Goal: Information Seeking & Learning: Learn about a topic

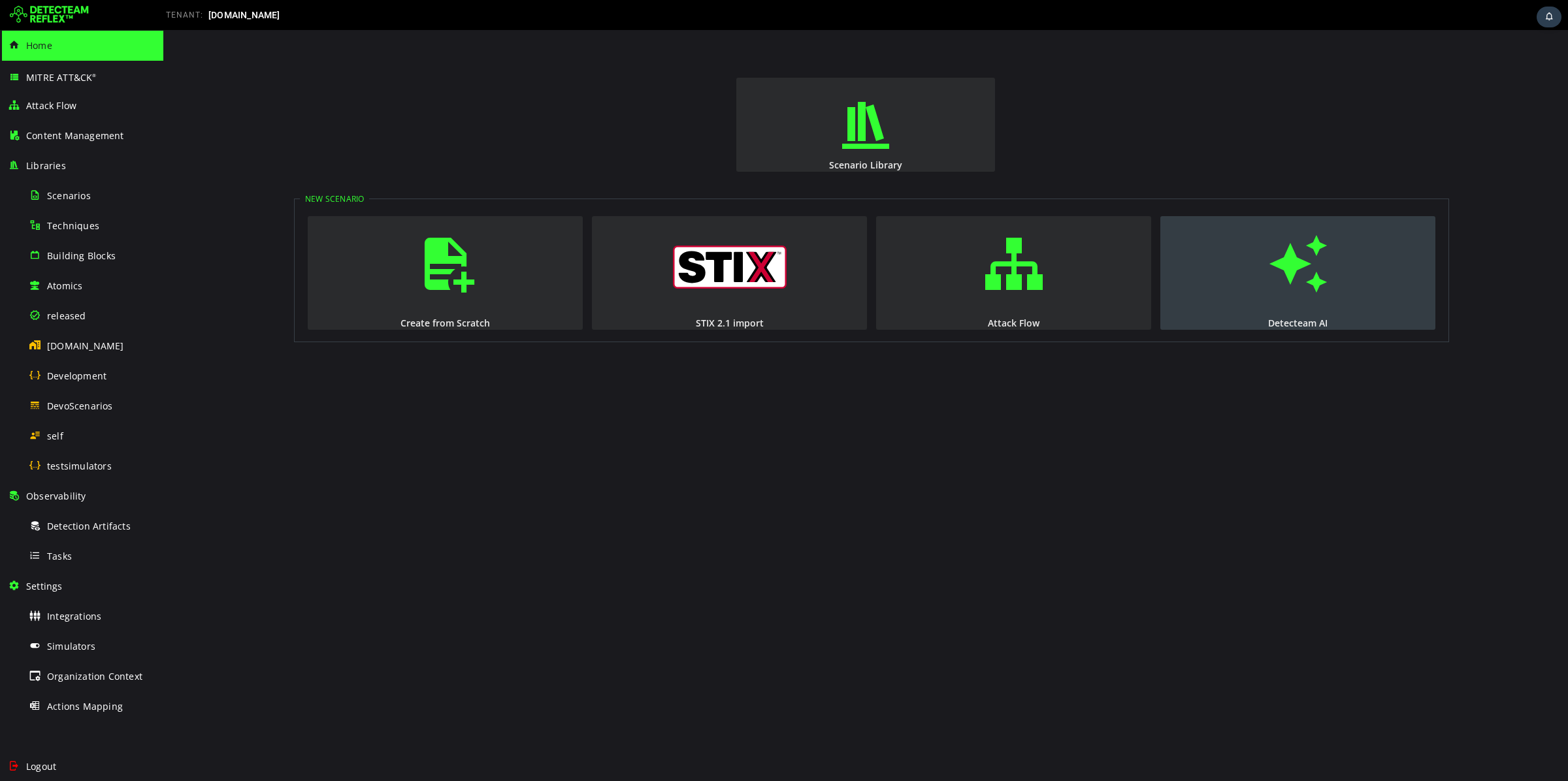
click at [1292, 282] on span "button" at bounding box center [1298, 263] width 13 height 89
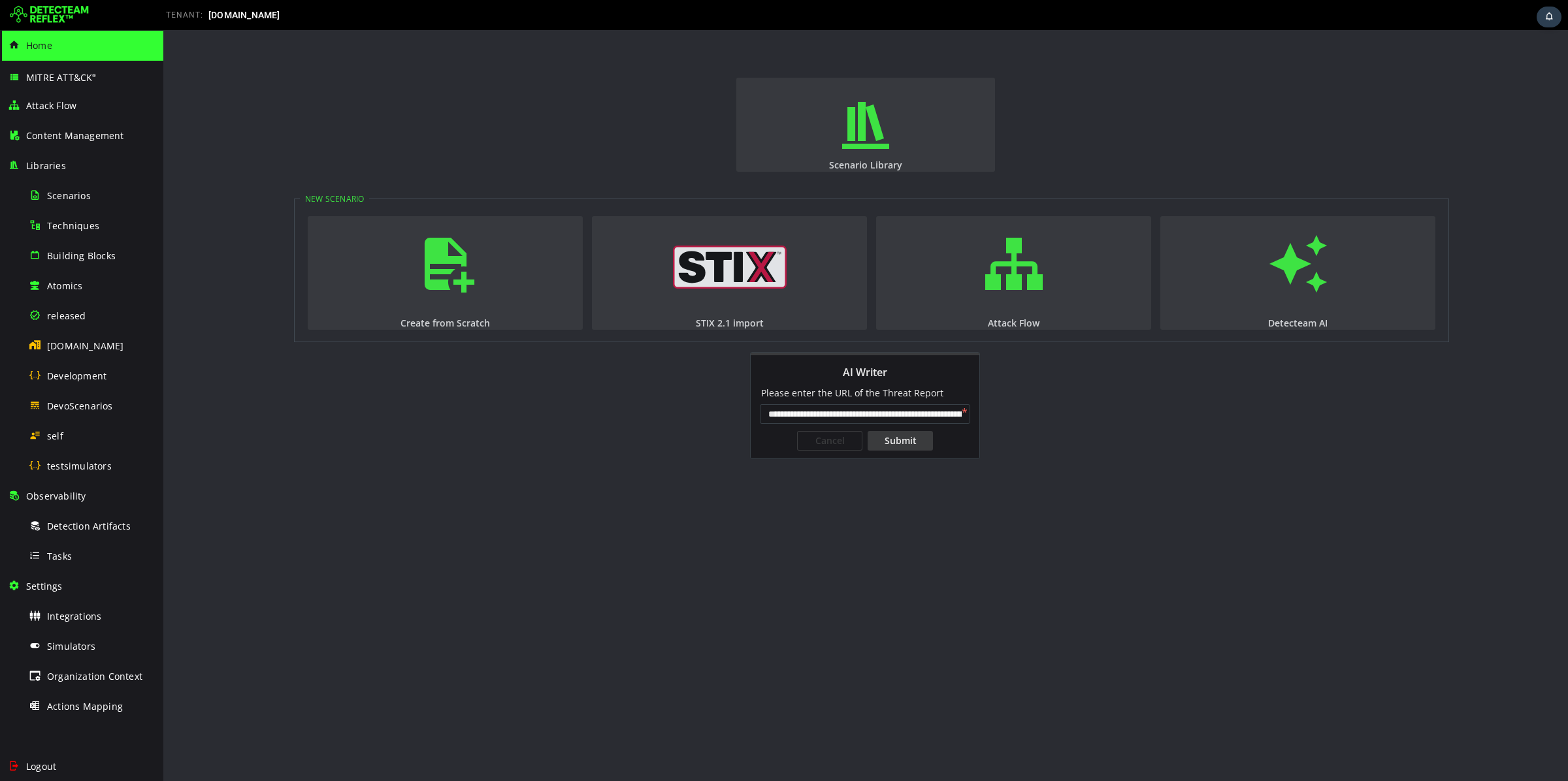
scroll to position [0, 318]
type input "**********"
click at [898, 445] on div "Submit" at bounding box center [900, 441] width 65 height 20
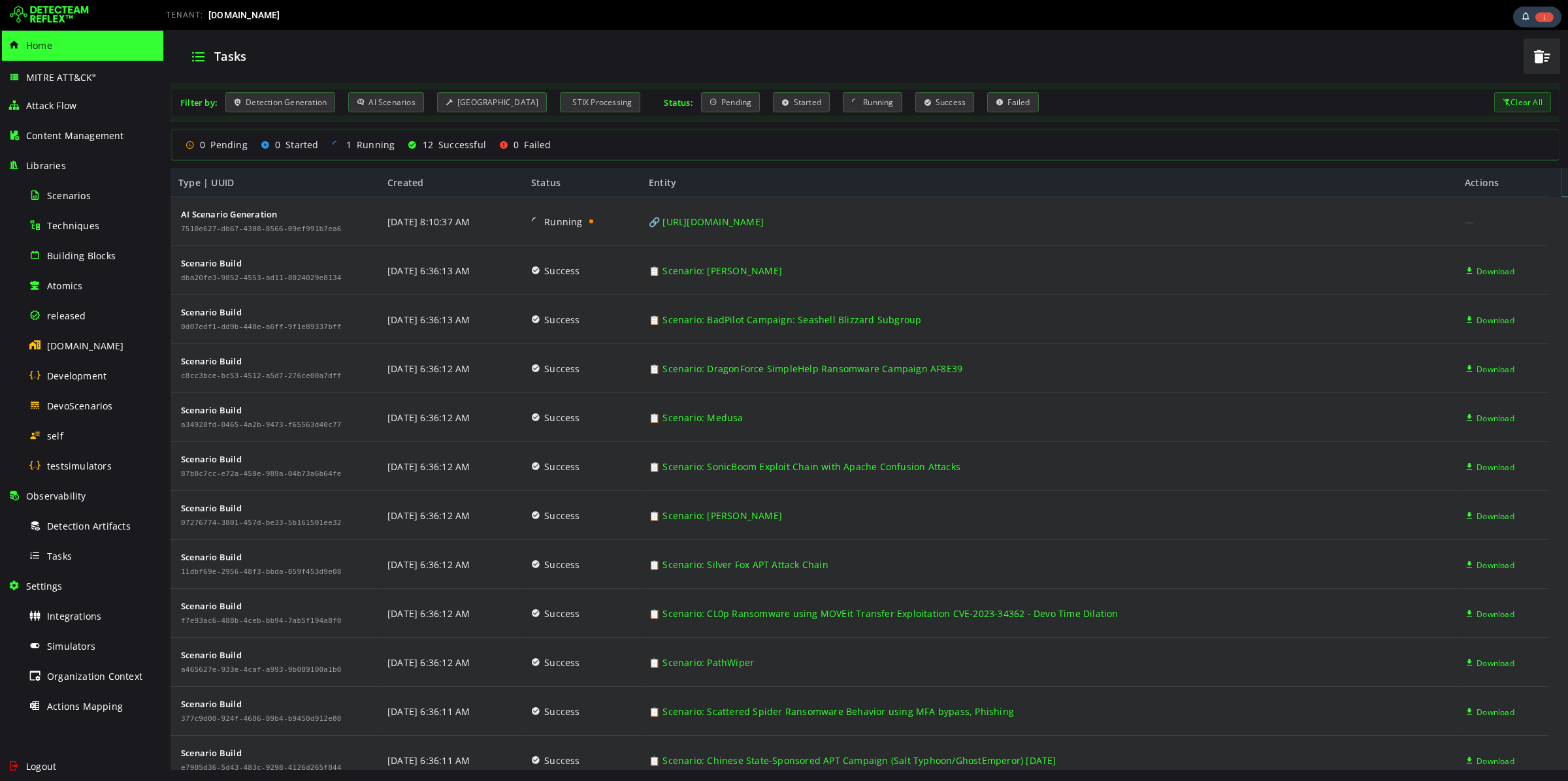
click at [49, 34] on div "Home" at bounding box center [81, 45] width 148 height 30
click at [69, 21] on img at bounding box center [49, 15] width 79 height 21
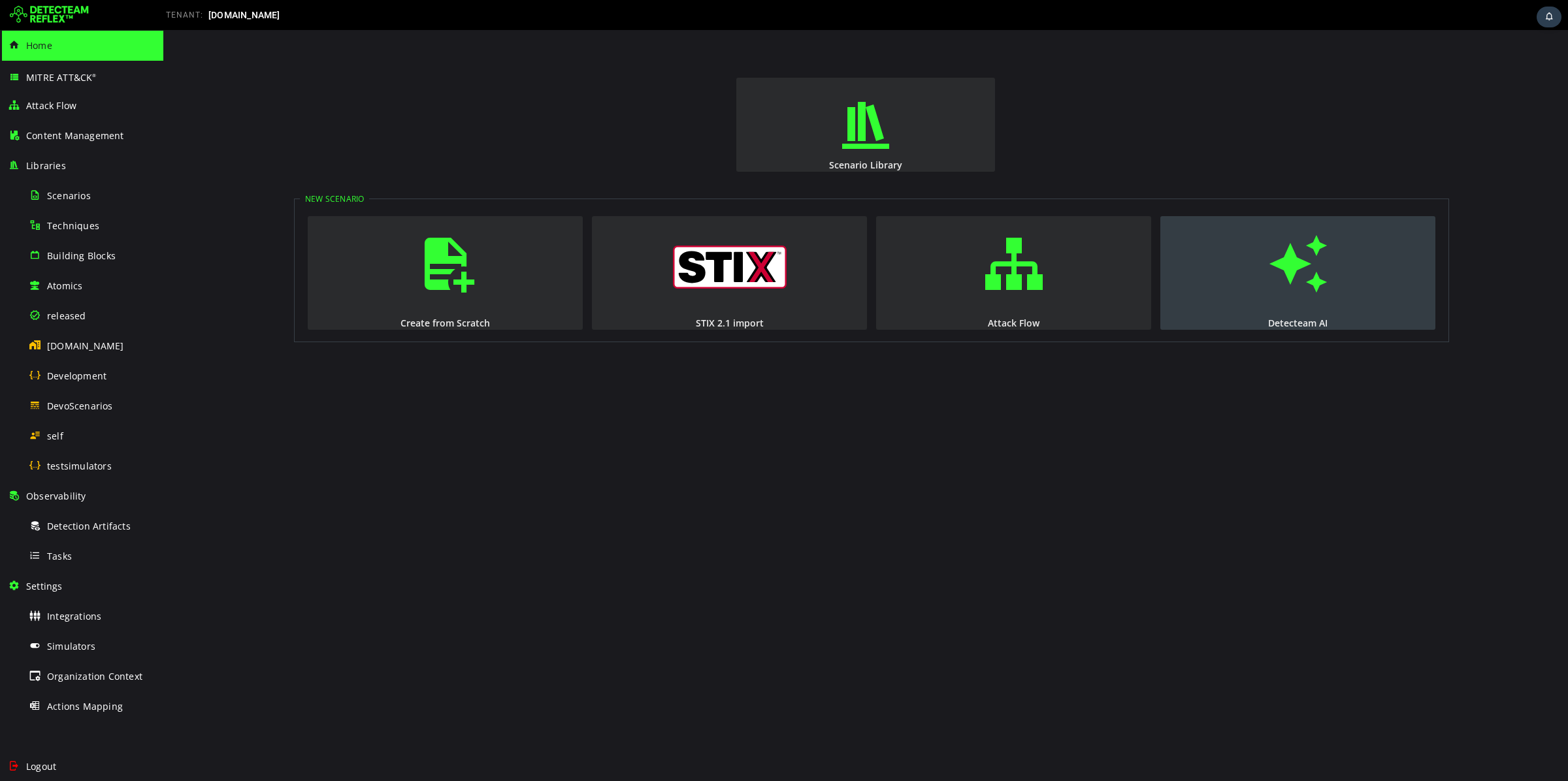
click at [1297, 315] on button "Detecteam AI" at bounding box center [1298, 273] width 275 height 114
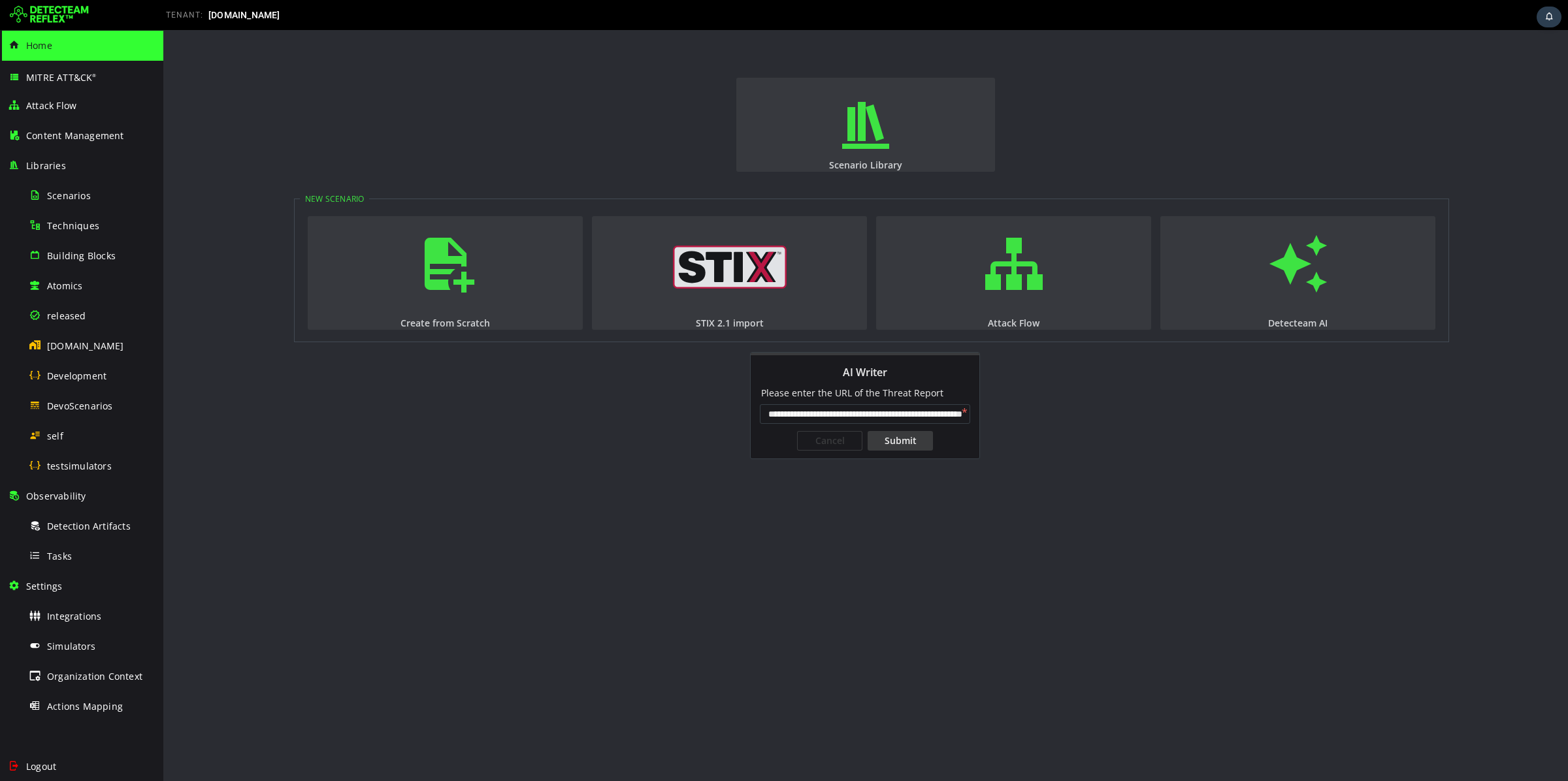
scroll to position [0, 69]
type input "**********"
click at [910, 439] on div "Submit" at bounding box center [900, 441] width 65 height 20
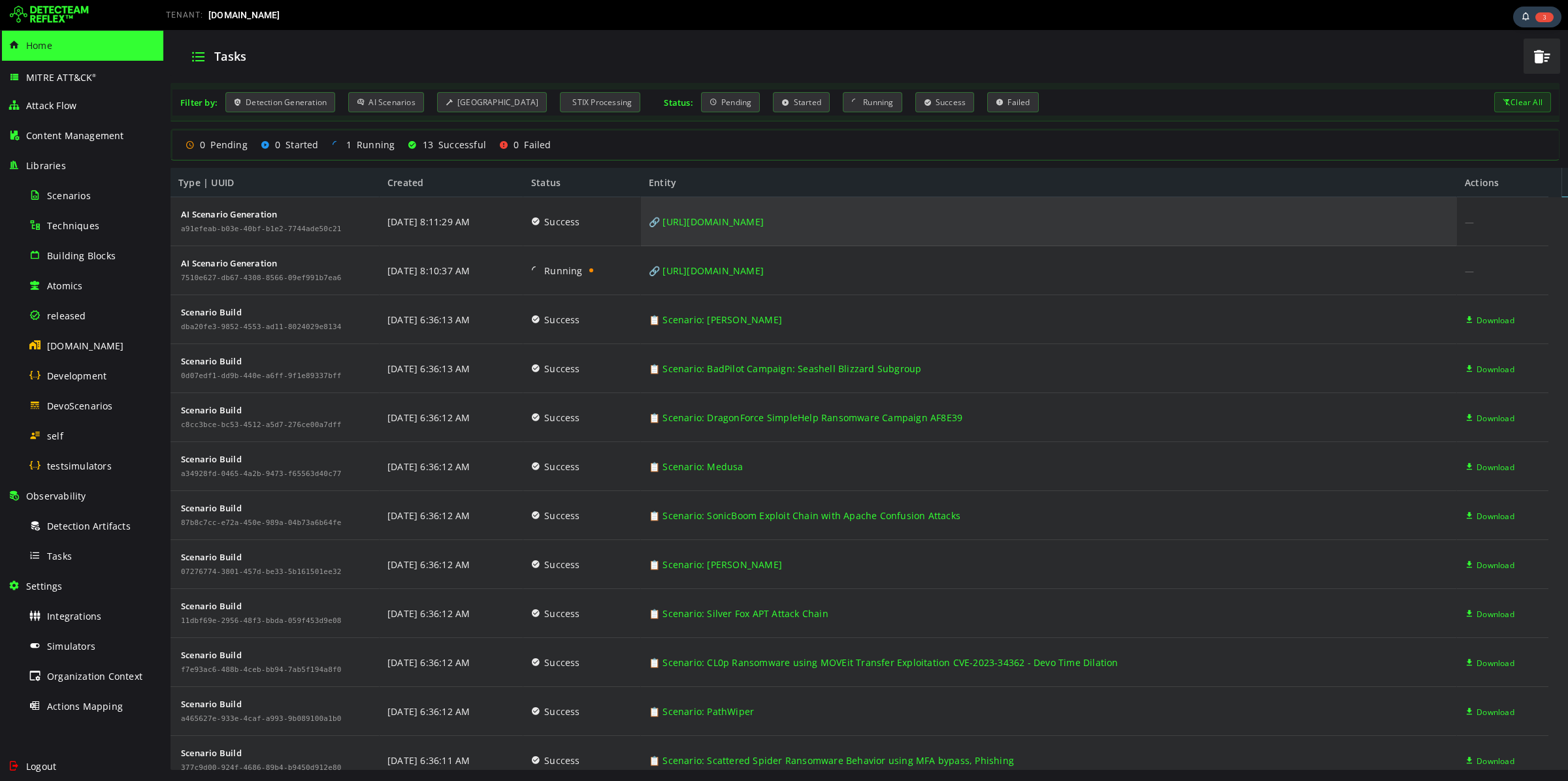
click at [763, 219] on link "🔗 [URL][DOMAIN_NAME]" at bounding box center [706, 222] width 115 height 49
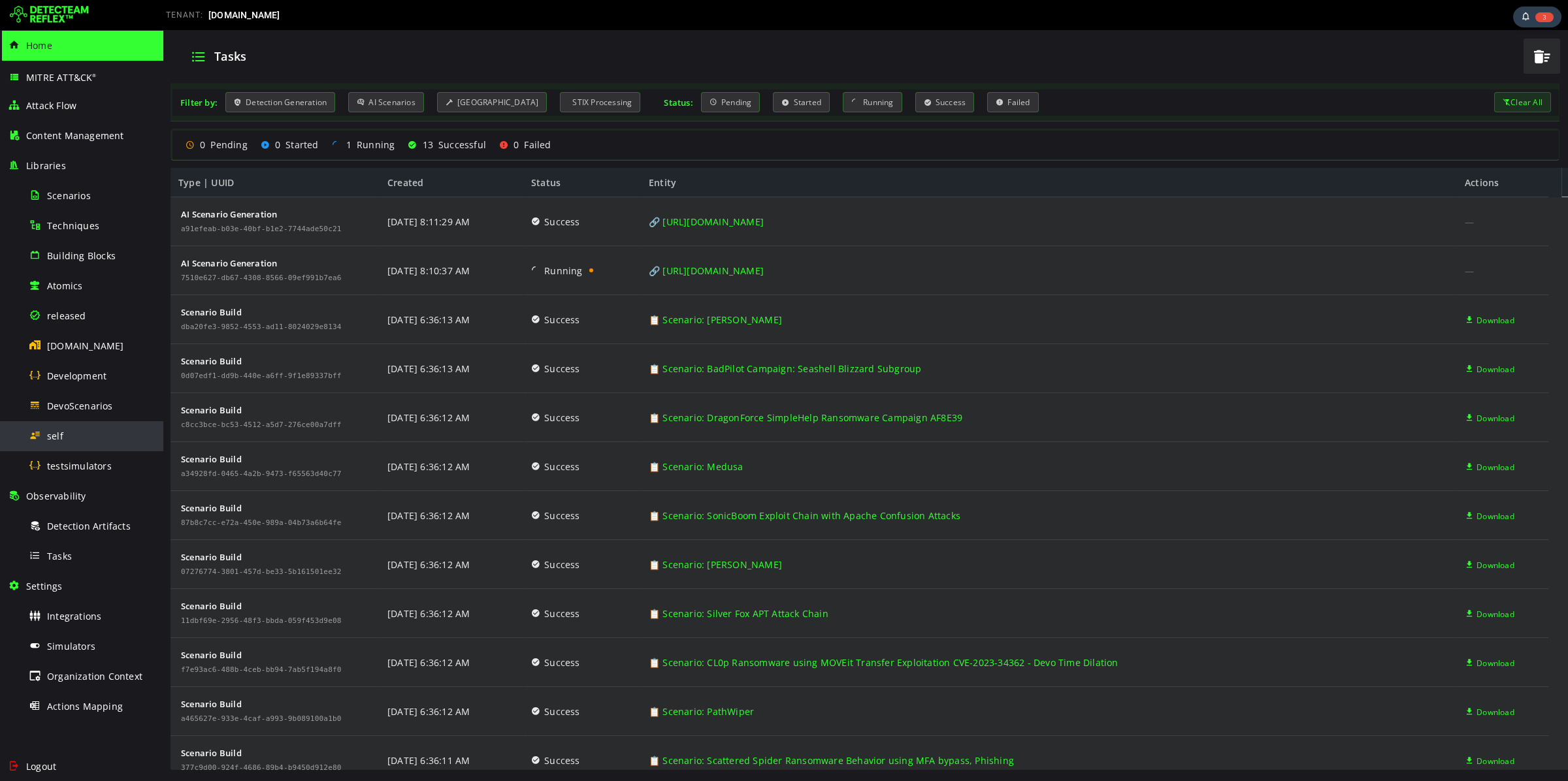
click at [31, 426] on div "self" at bounding box center [92, 435] width 127 height 29
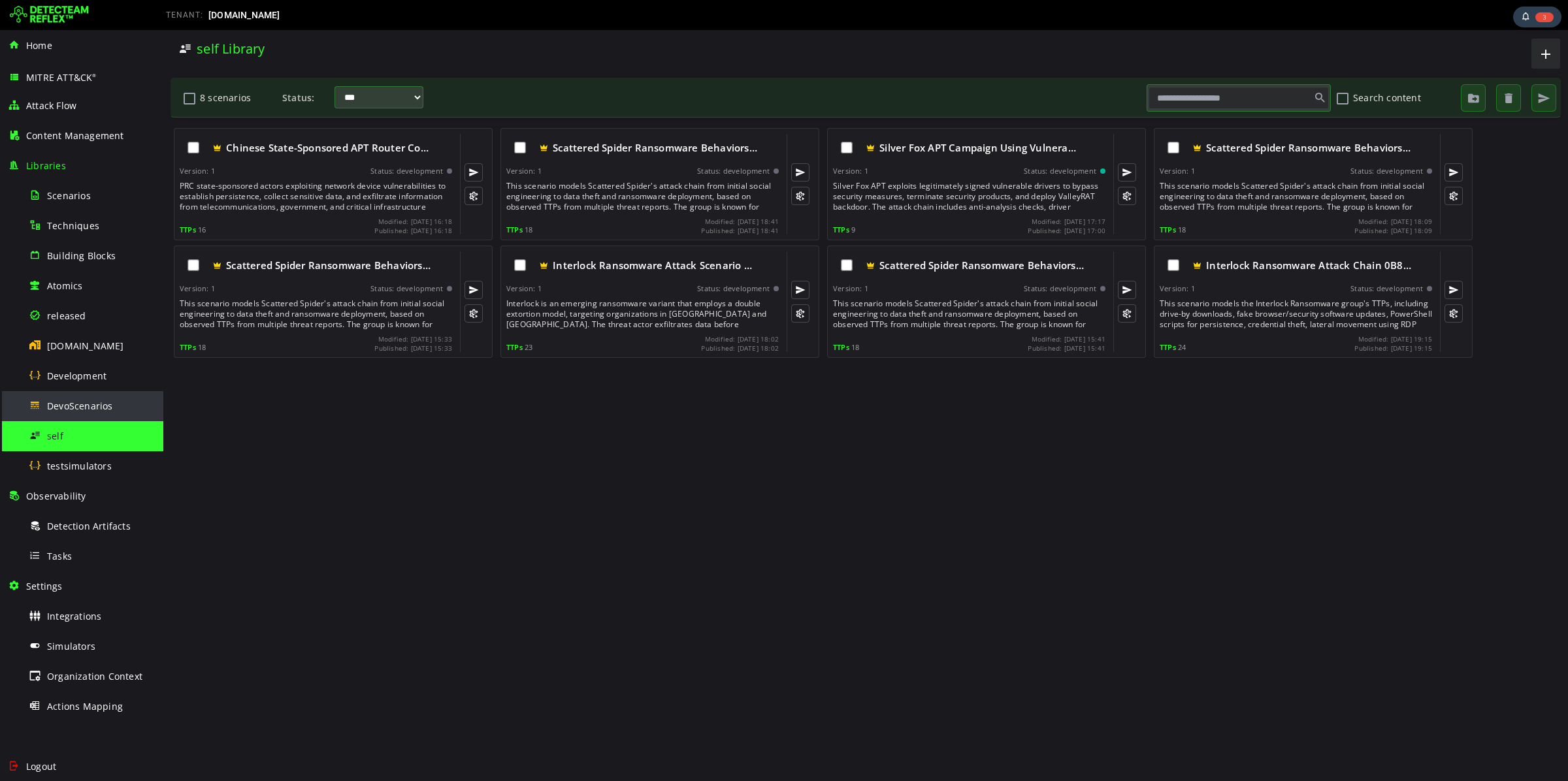
click at [104, 395] on div "DevoScenarios" at bounding box center [92, 405] width 127 height 29
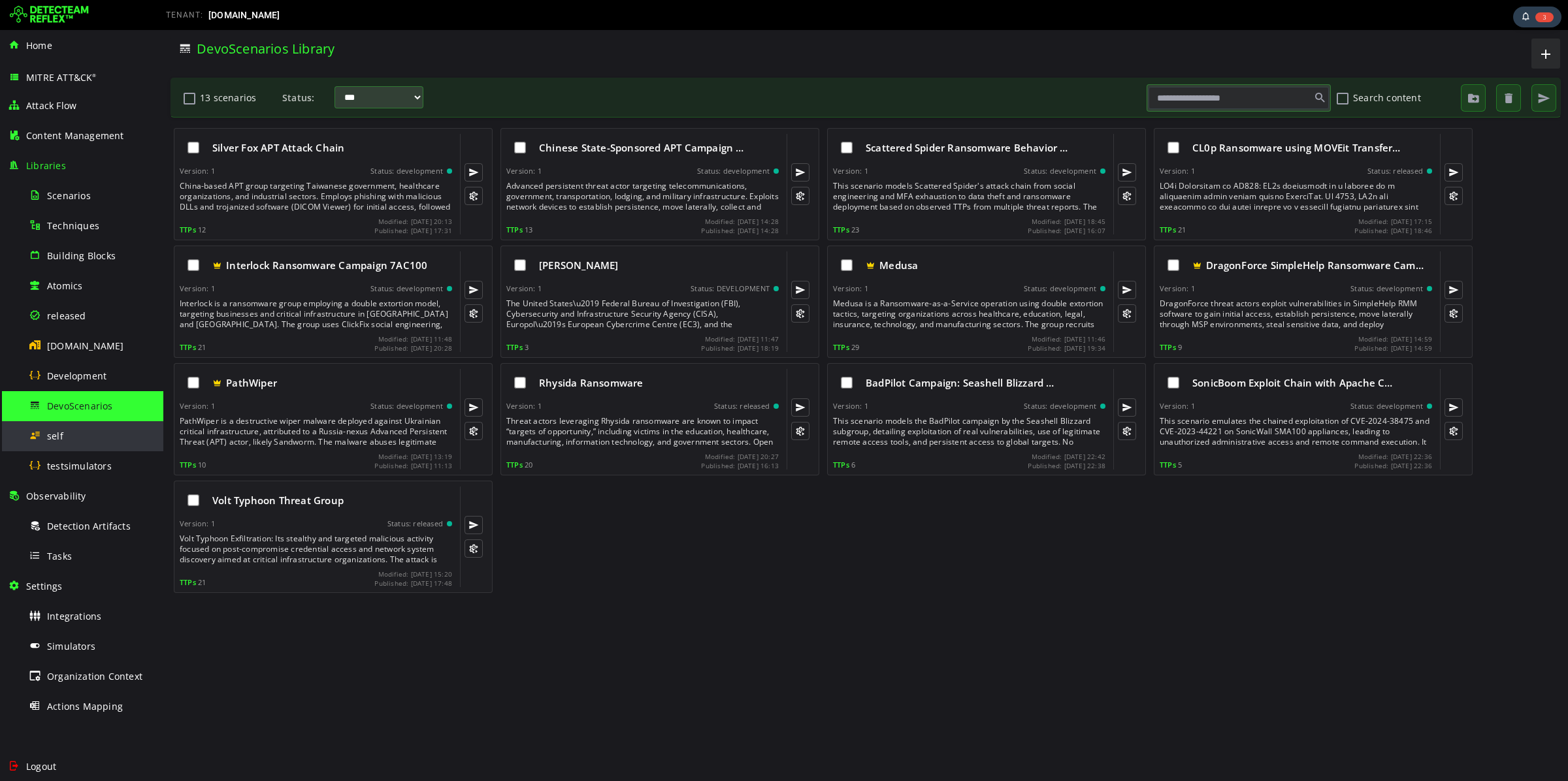
click at [95, 429] on div "self" at bounding box center [92, 435] width 127 height 29
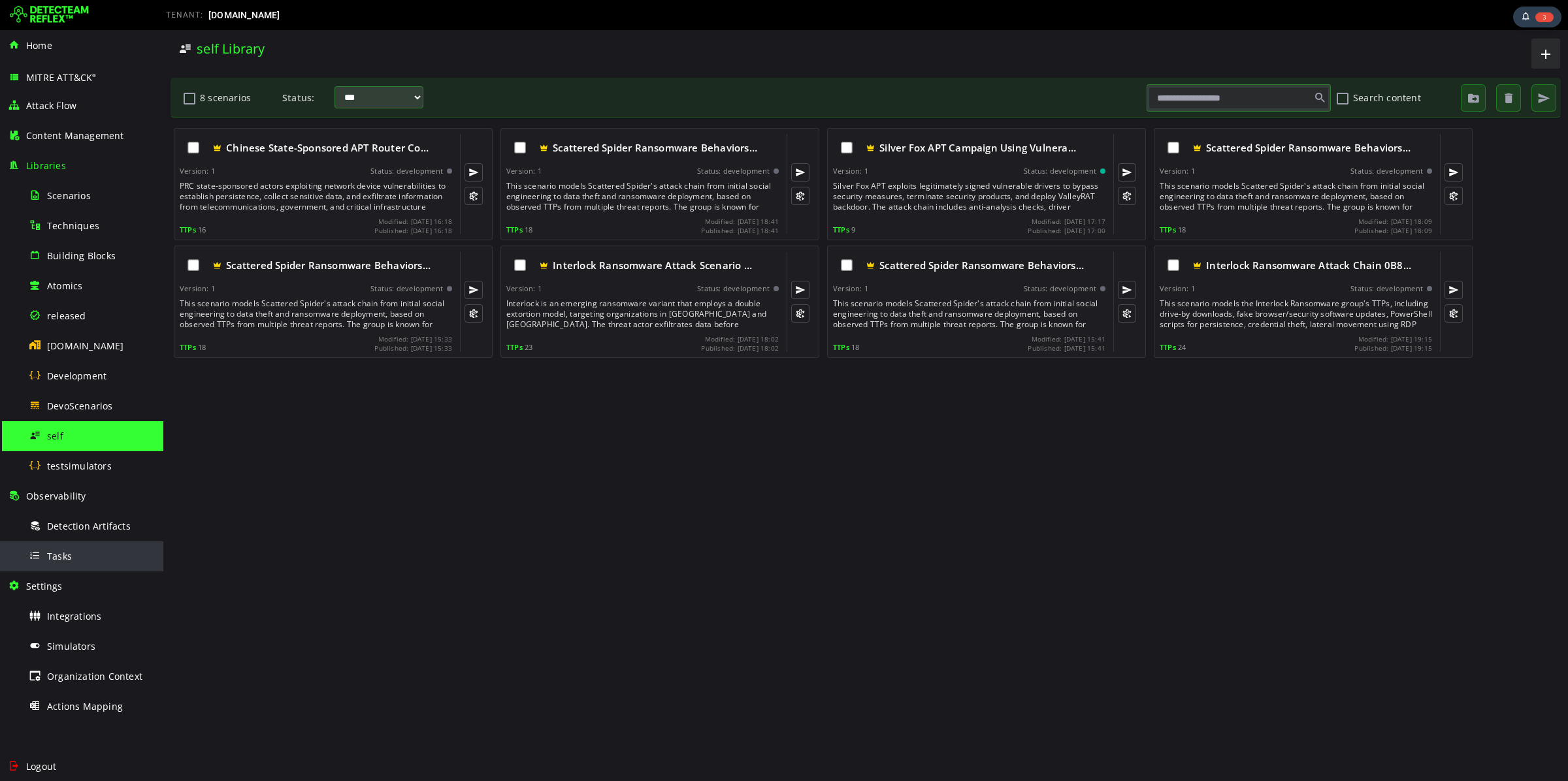
click at [95, 542] on div "Tasks" at bounding box center [92, 556] width 127 height 29
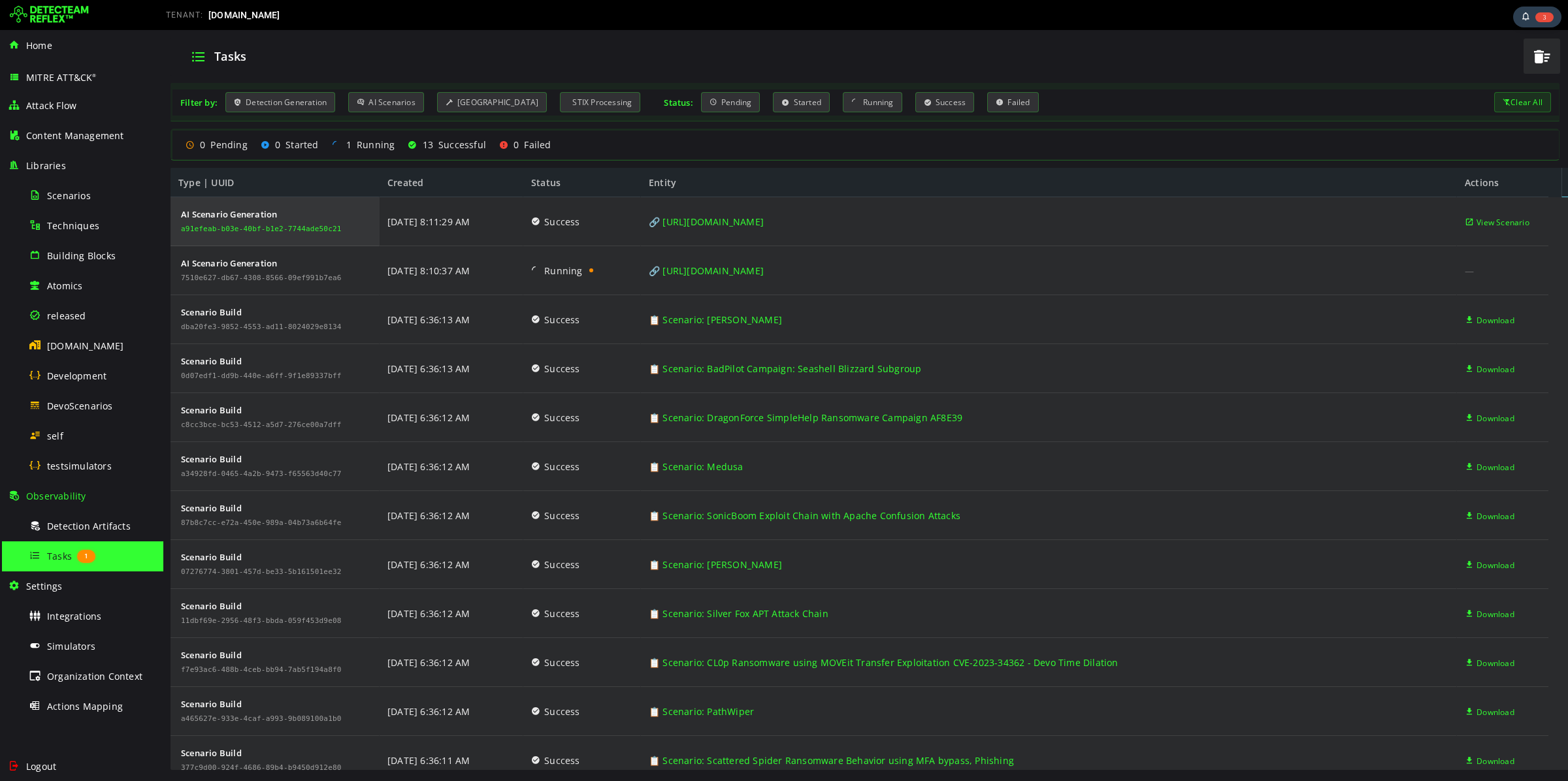
click at [258, 229] on div "a91efeab-b03e-40bf-b1e2-7744ade50c21" at bounding box center [261, 228] width 161 height 8
click at [1503, 222] on span "View Scenario" at bounding box center [1503, 222] width 53 height 49
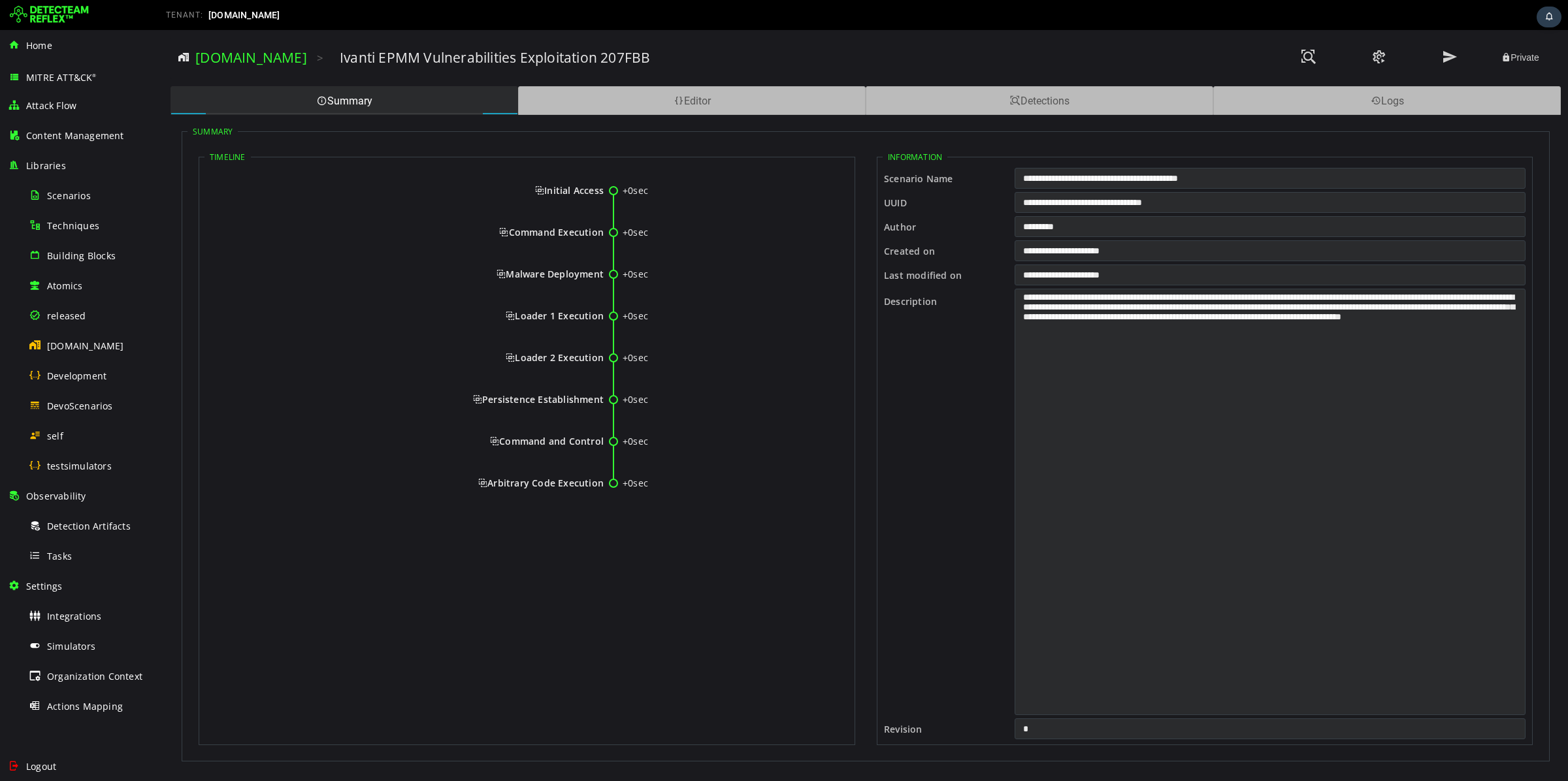
click at [565, 186] on span "Initial Access" at bounding box center [569, 190] width 68 height 13
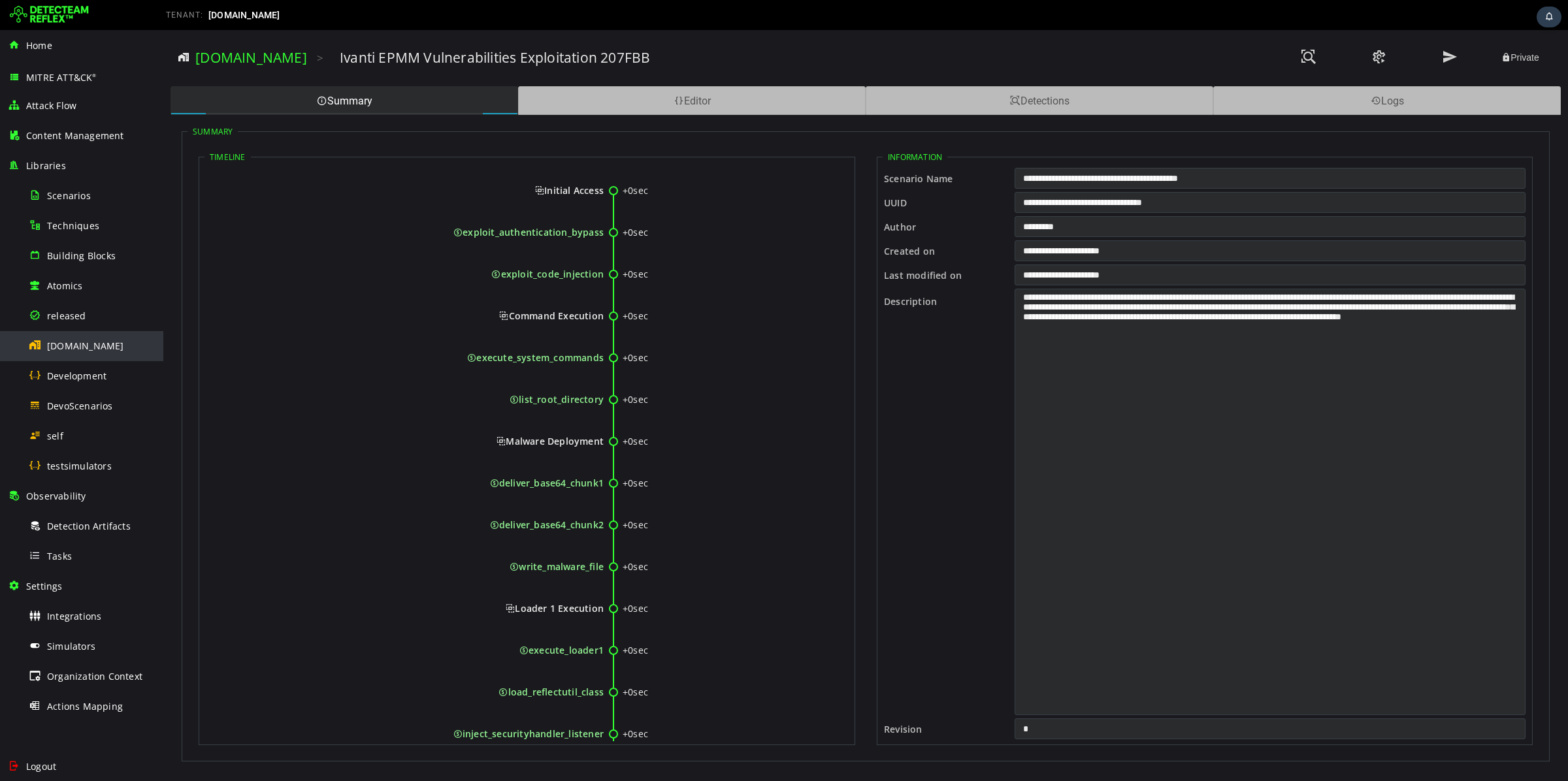
click at [50, 352] on div "[DOMAIN_NAME]" at bounding box center [92, 346] width 127 height 29
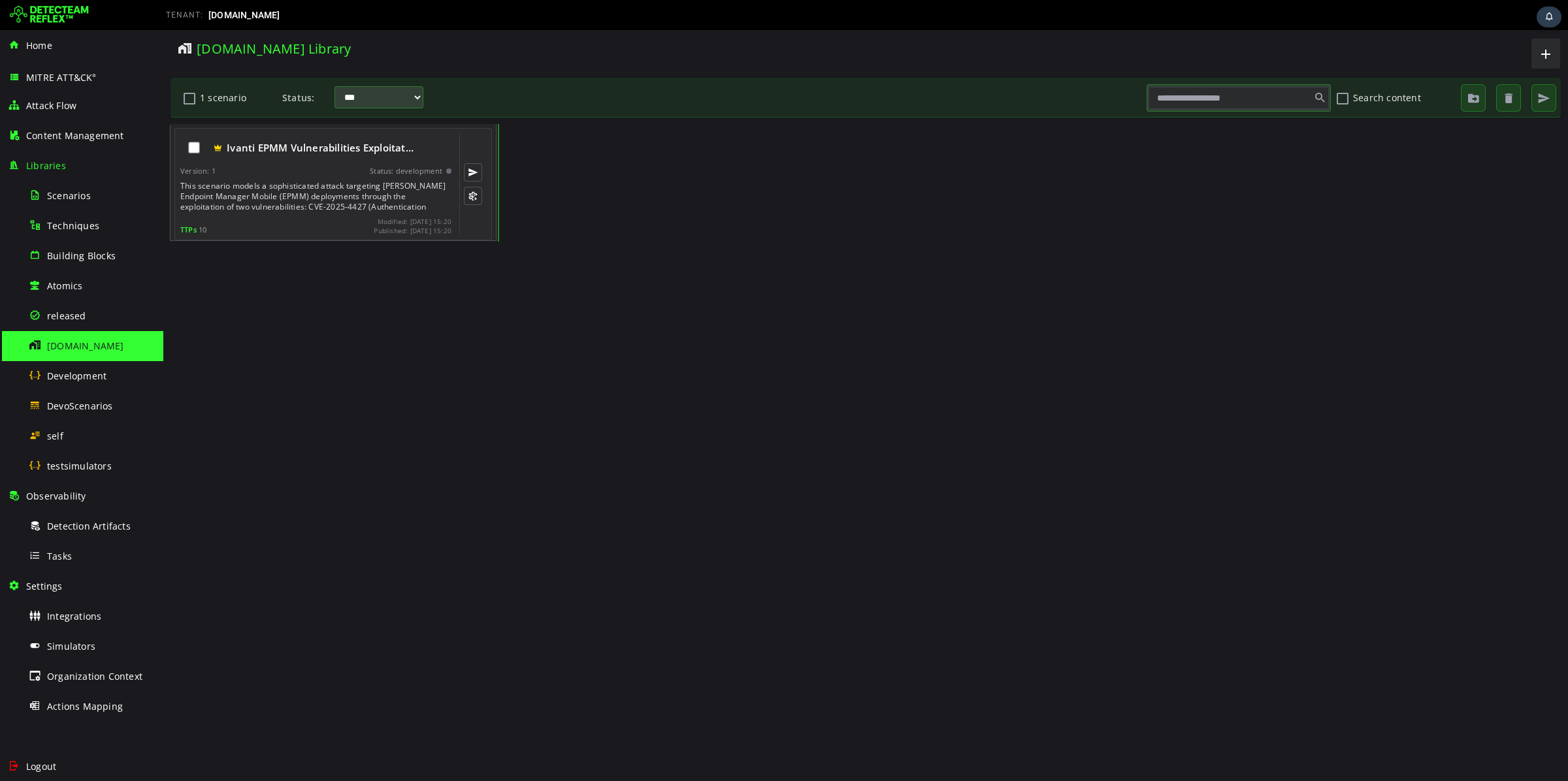
click at [349, 205] on div "This scenario models a sophisticated attack targeting [PERSON_NAME] Endpoint Ma…" at bounding box center [318, 196] width 274 height 32
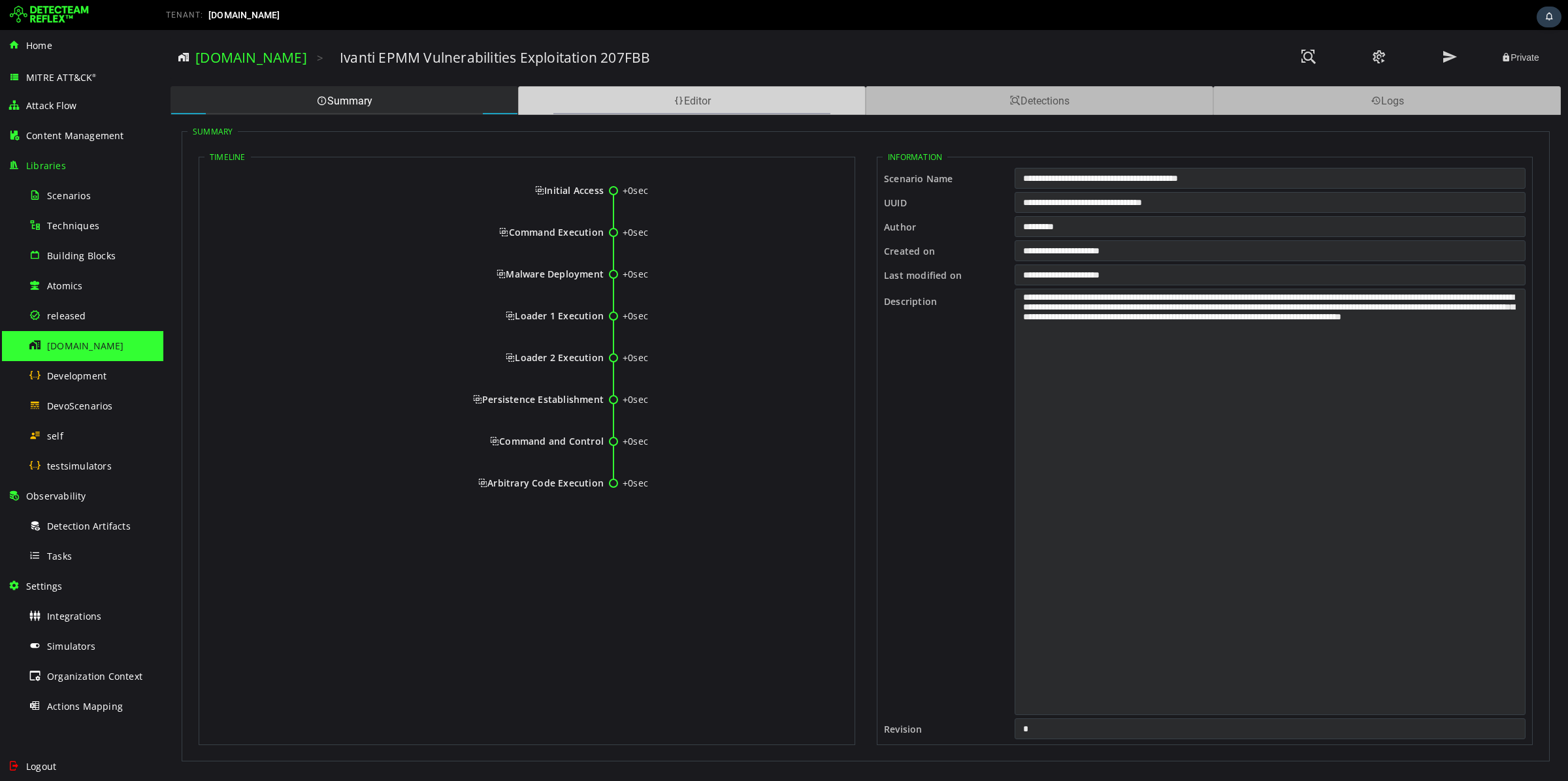
click at [686, 106] on div "Editor" at bounding box center [692, 101] width 347 height 29
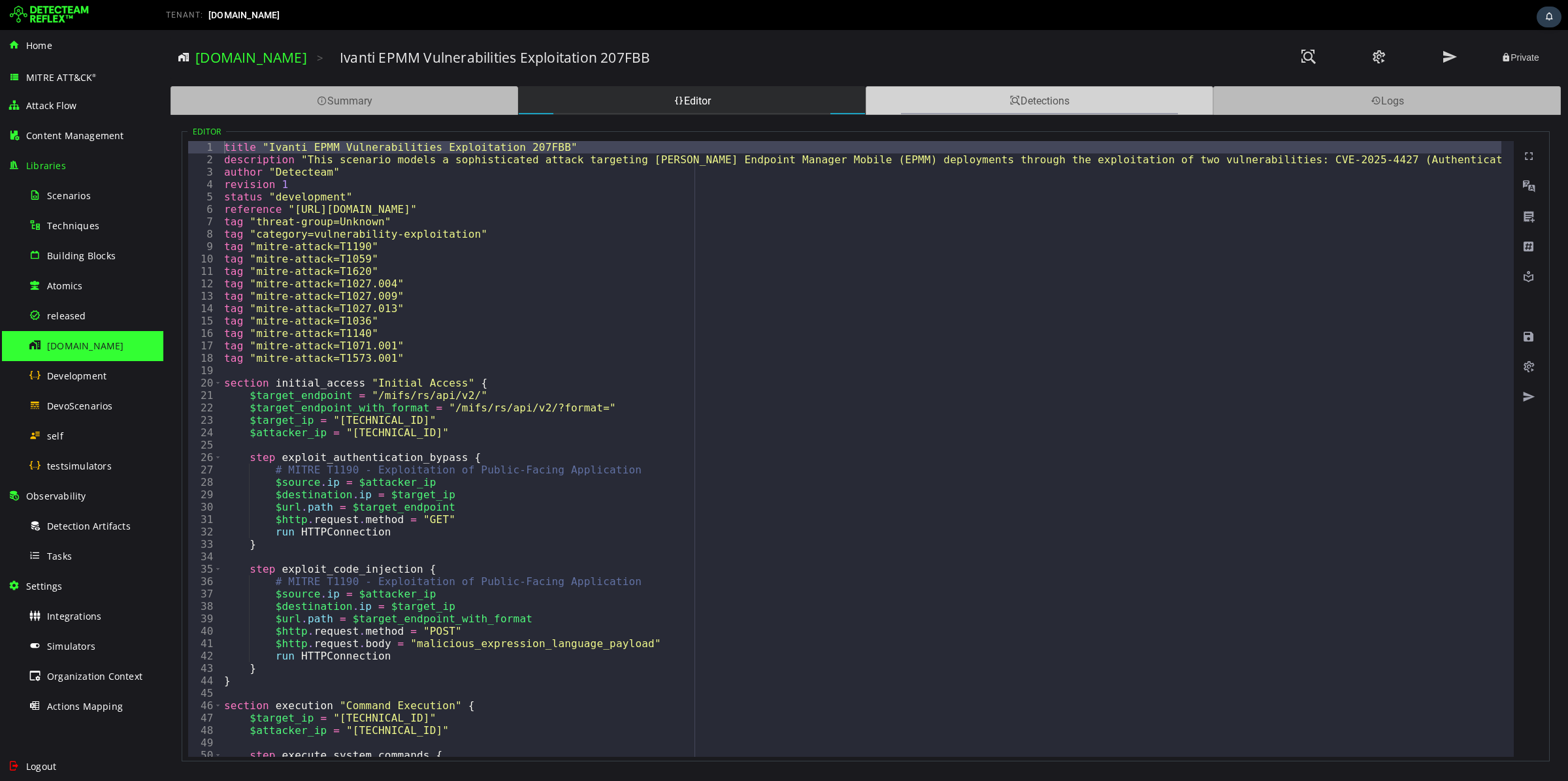
click at [1031, 96] on div "Detections" at bounding box center [1039, 101] width 347 height 29
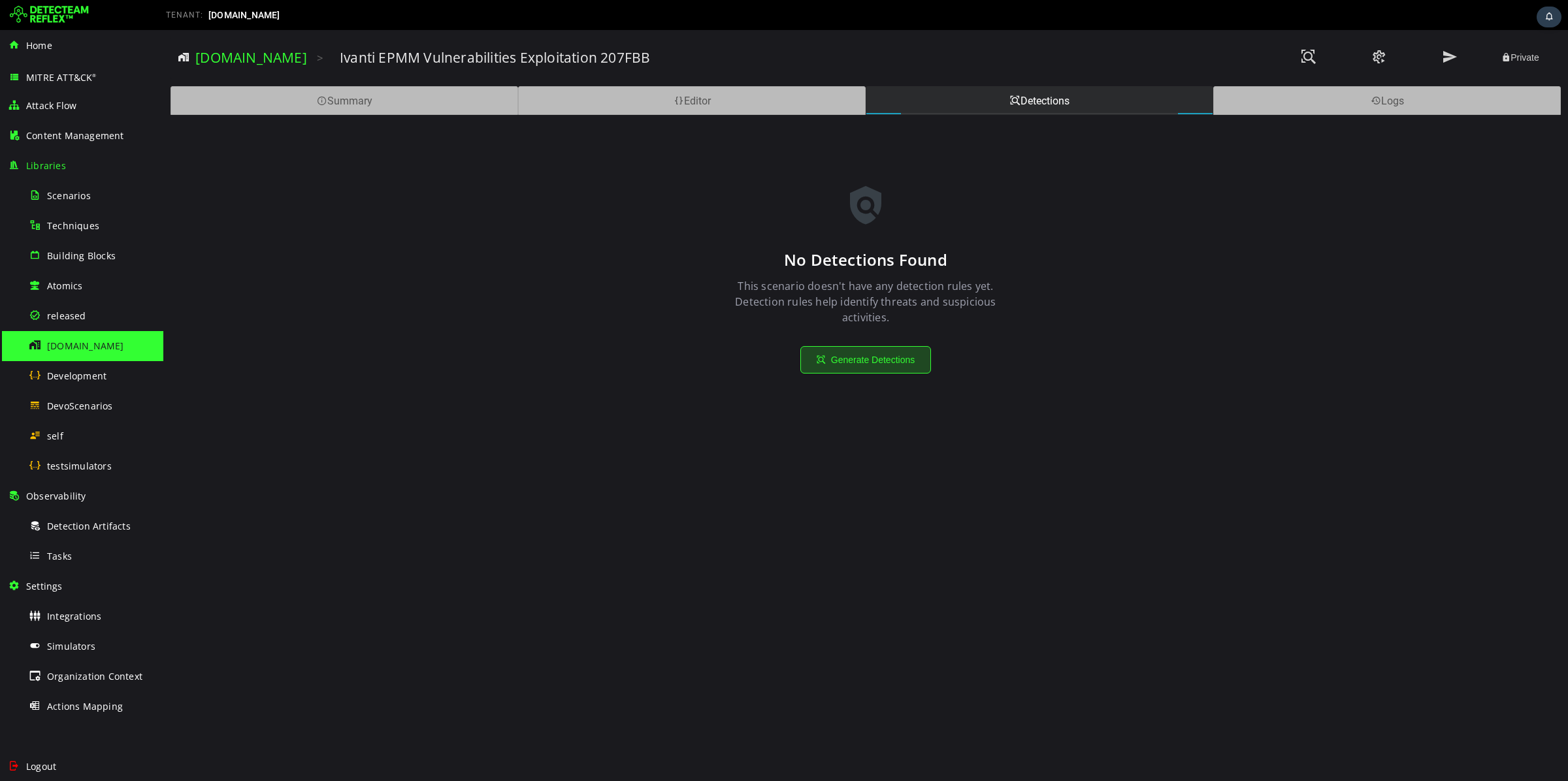
click at [847, 364] on button "Generate Detections" at bounding box center [865, 360] width 131 height 27
click at [81, 547] on div "Tasks" at bounding box center [92, 556] width 127 height 29
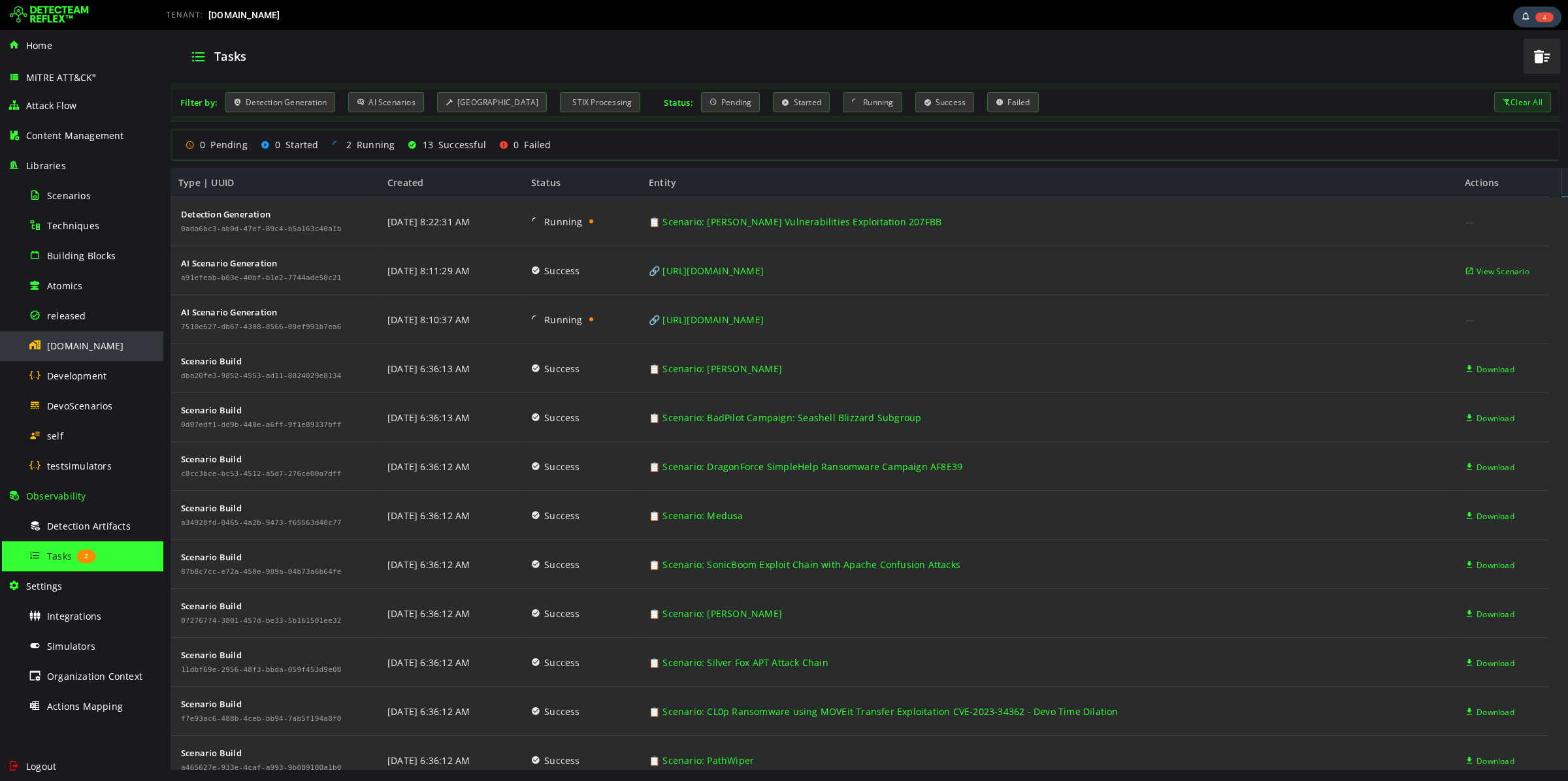
click at [68, 346] on span "[DOMAIN_NAME]" at bounding box center [86, 346] width 77 height 13
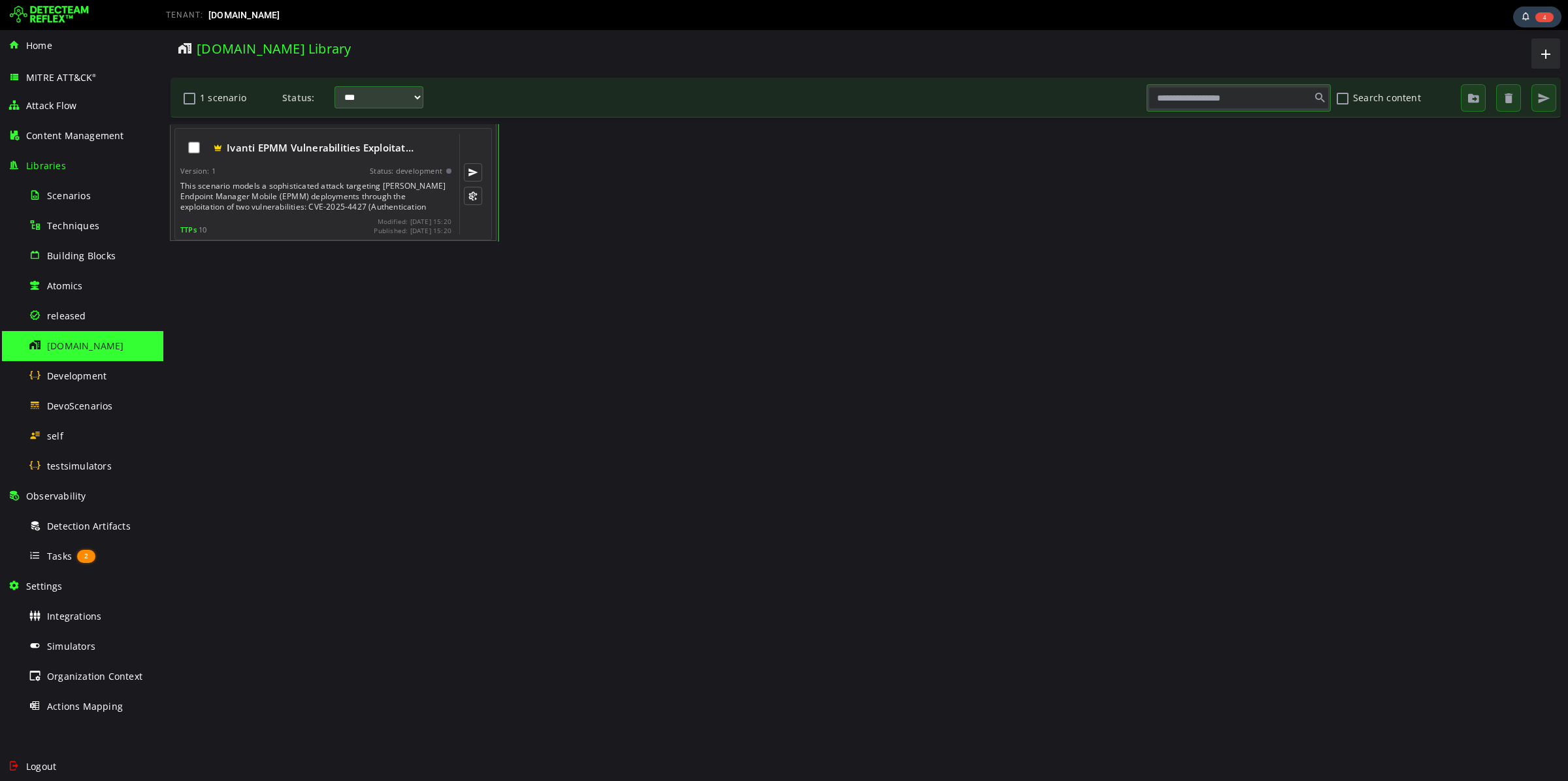
click at [294, 167] on div "Version: 1 Status: development" at bounding box center [316, 171] width 271 height 9
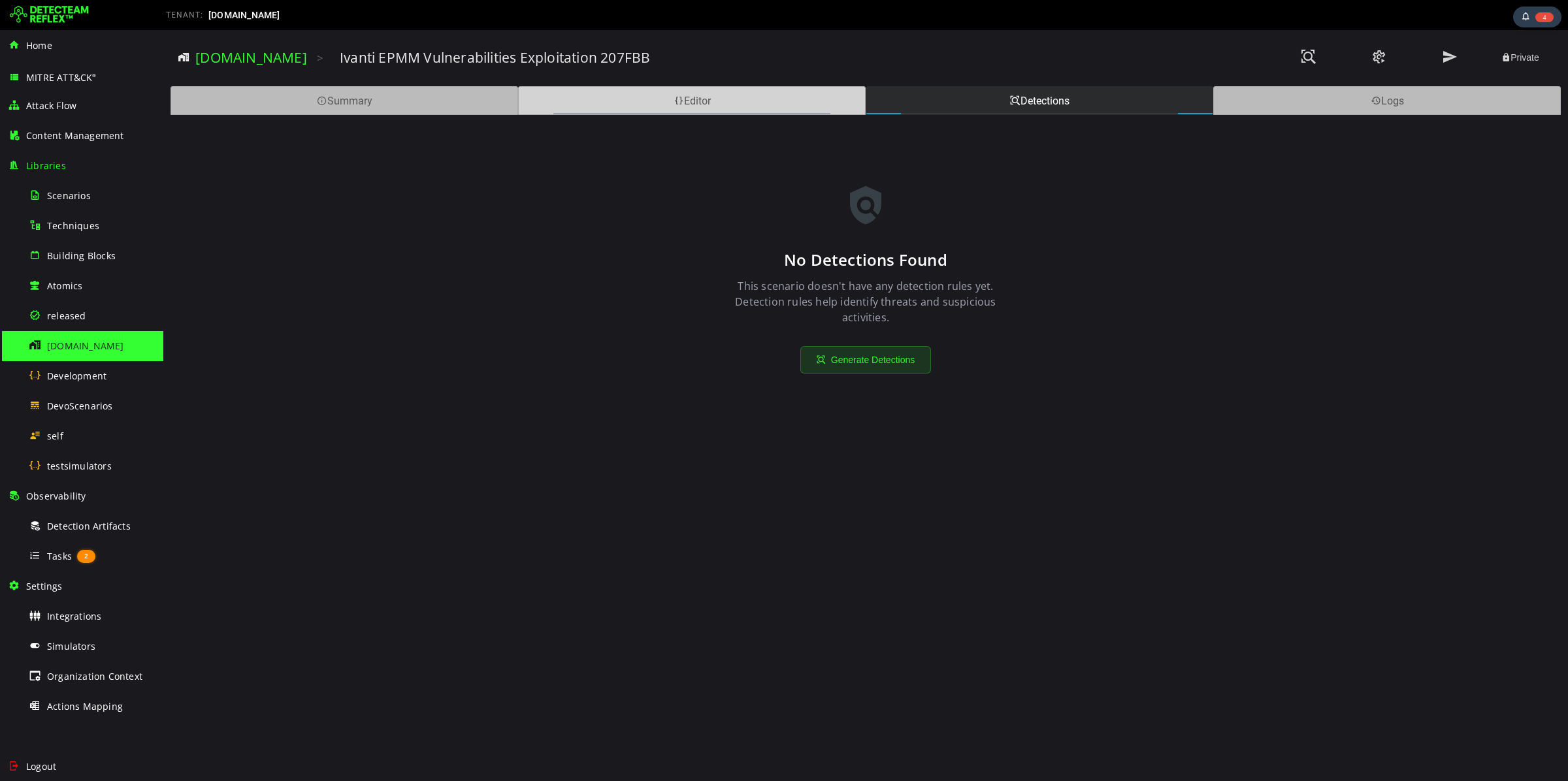
click at [698, 99] on div "Editor" at bounding box center [692, 101] width 347 height 29
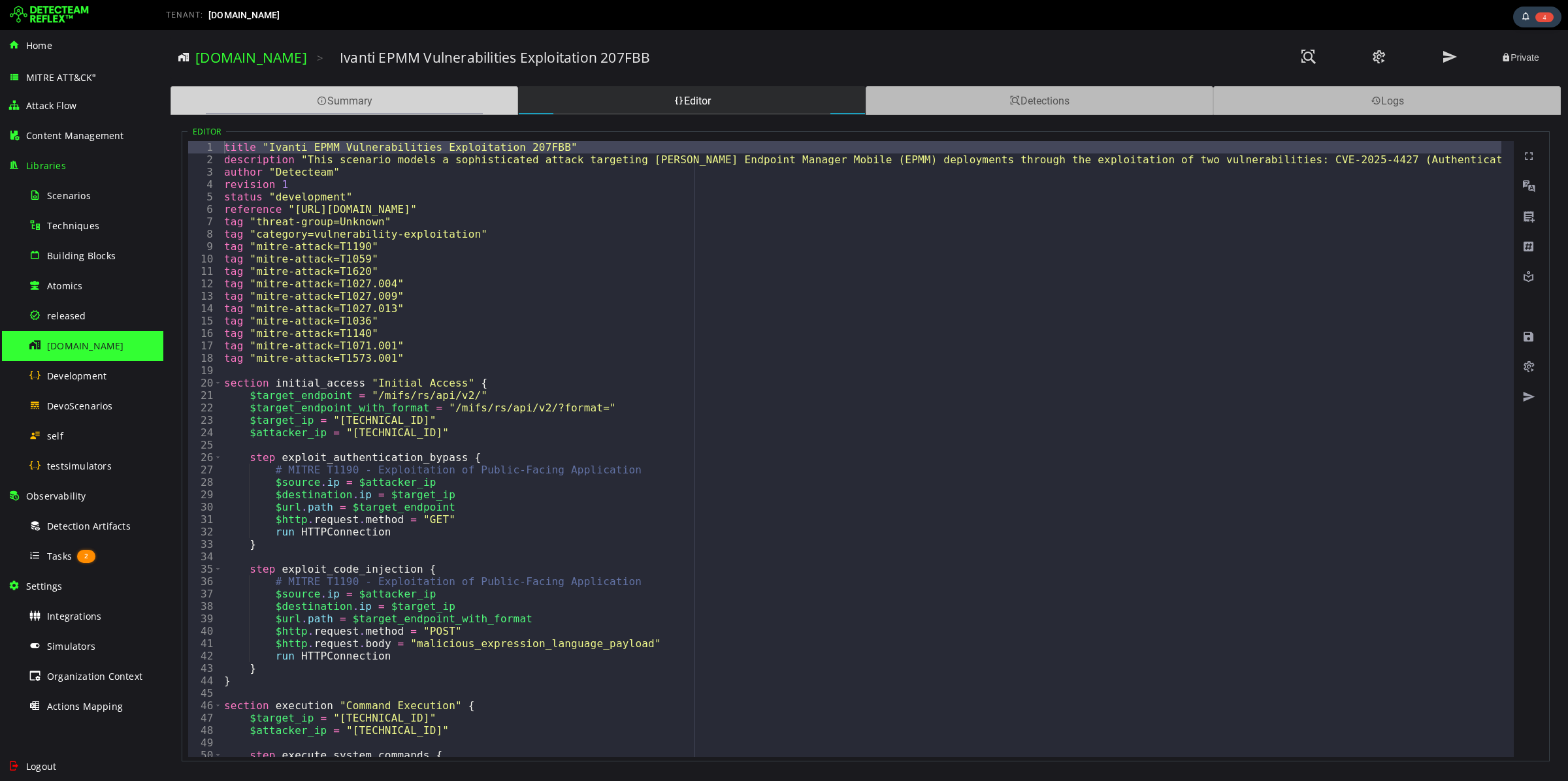
click at [356, 93] on div "Summary" at bounding box center [344, 101] width 347 height 29
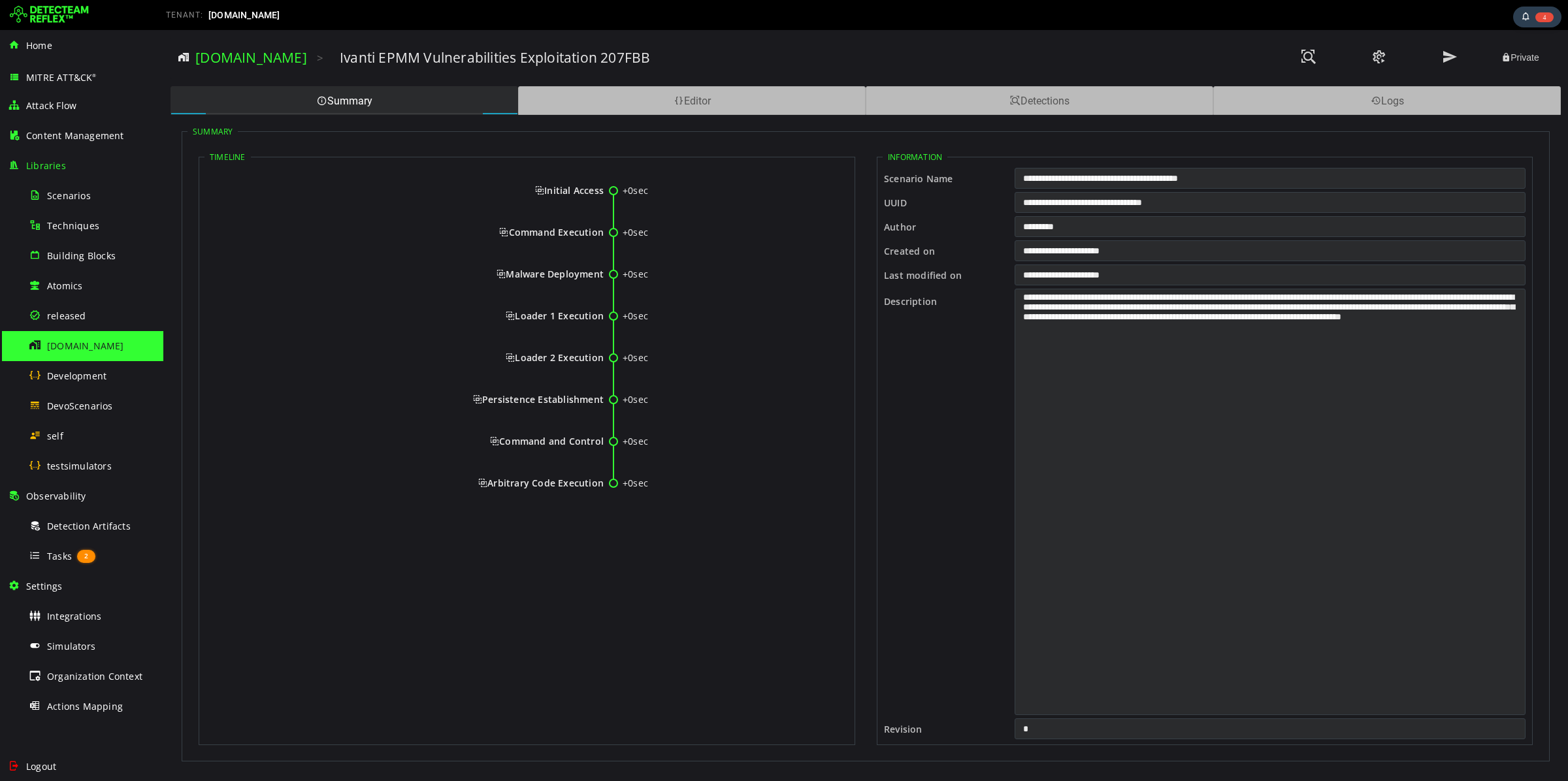
click at [401, 67] on h3 "Ivanti EPMM Vulnerabilities Exploitation 207FBB" at bounding box center [495, 56] width 311 height 18
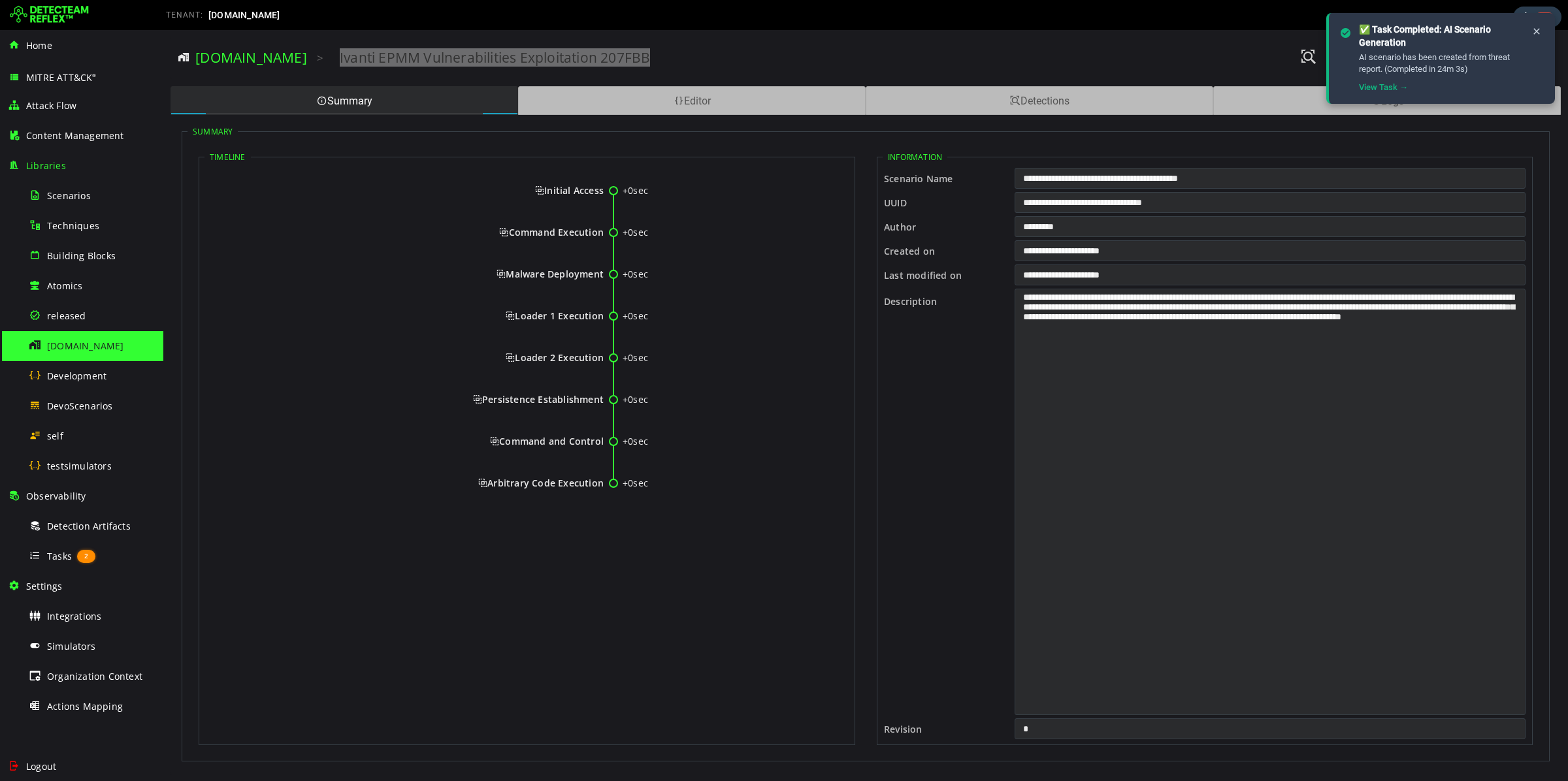
click at [95, 352] on div "[DOMAIN_NAME]" at bounding box center [92, 346] width 127 height 29
click at [238, 69] on div "[DOMAIN_NAME] >" at bounding box center [252, 58] width 148 height 36
click at [235, 54] on link "[DOMAIN_NAME]" at bounding box center [251, 56] width 112 height 18
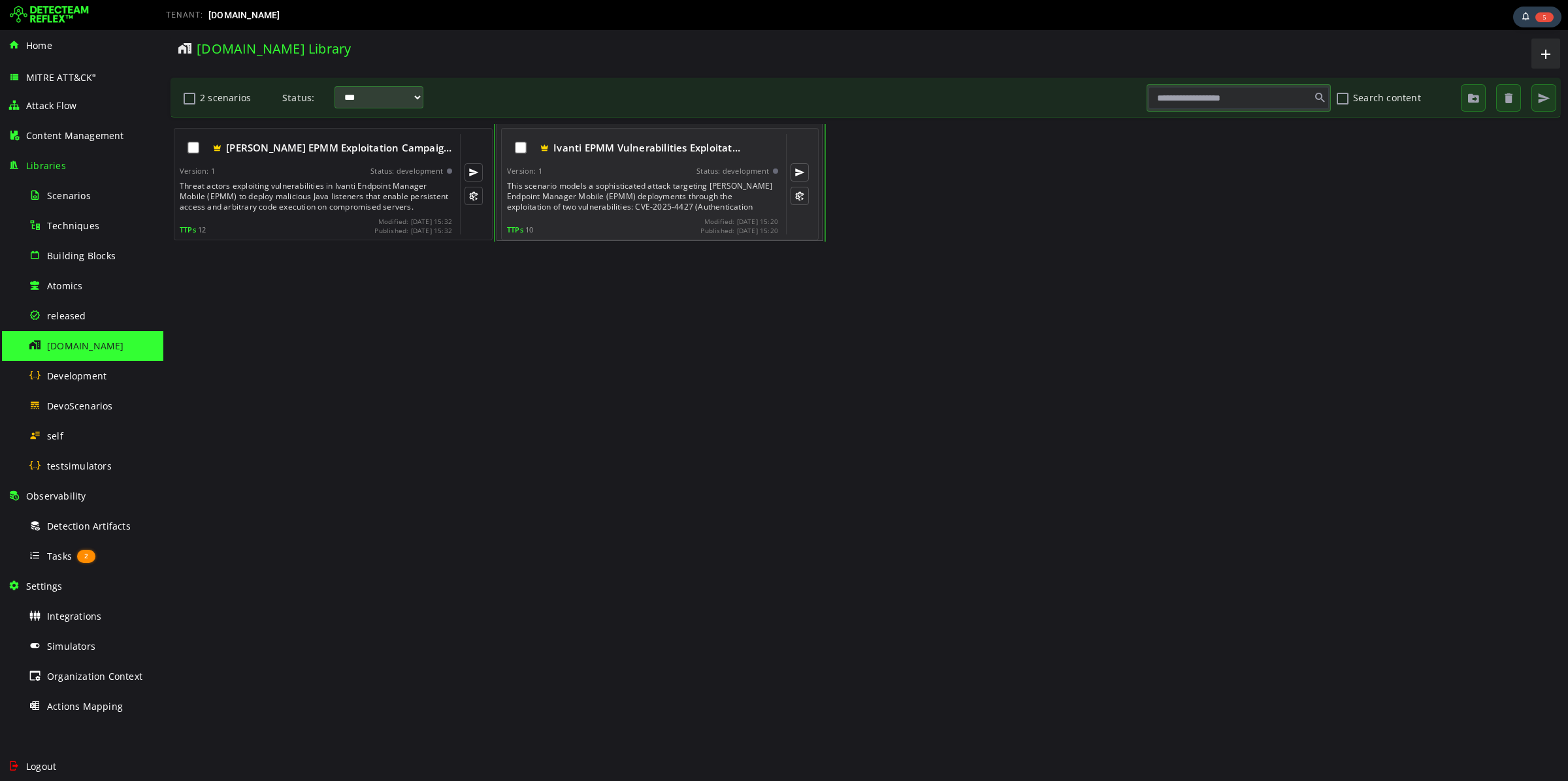
click at [645, 179] on div "Ivanti EPMM Vulnerabilities Exploitat… Version: 1 Status: development This scen…" at bounding box center [642, 184] width 271 height 101
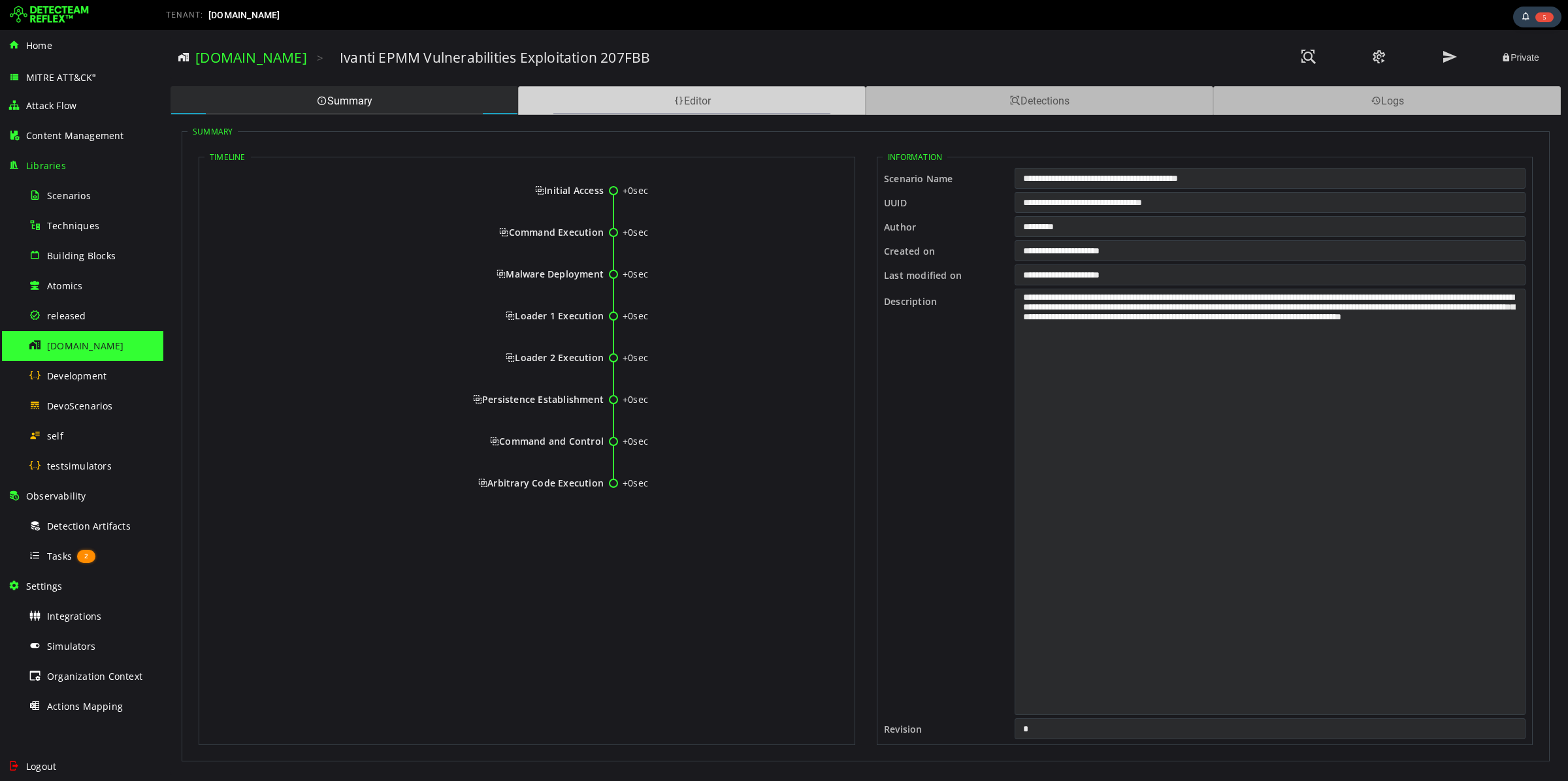
click at [658, 113] on div "Editor" at bounding box center [692, 101] width 347 height 29
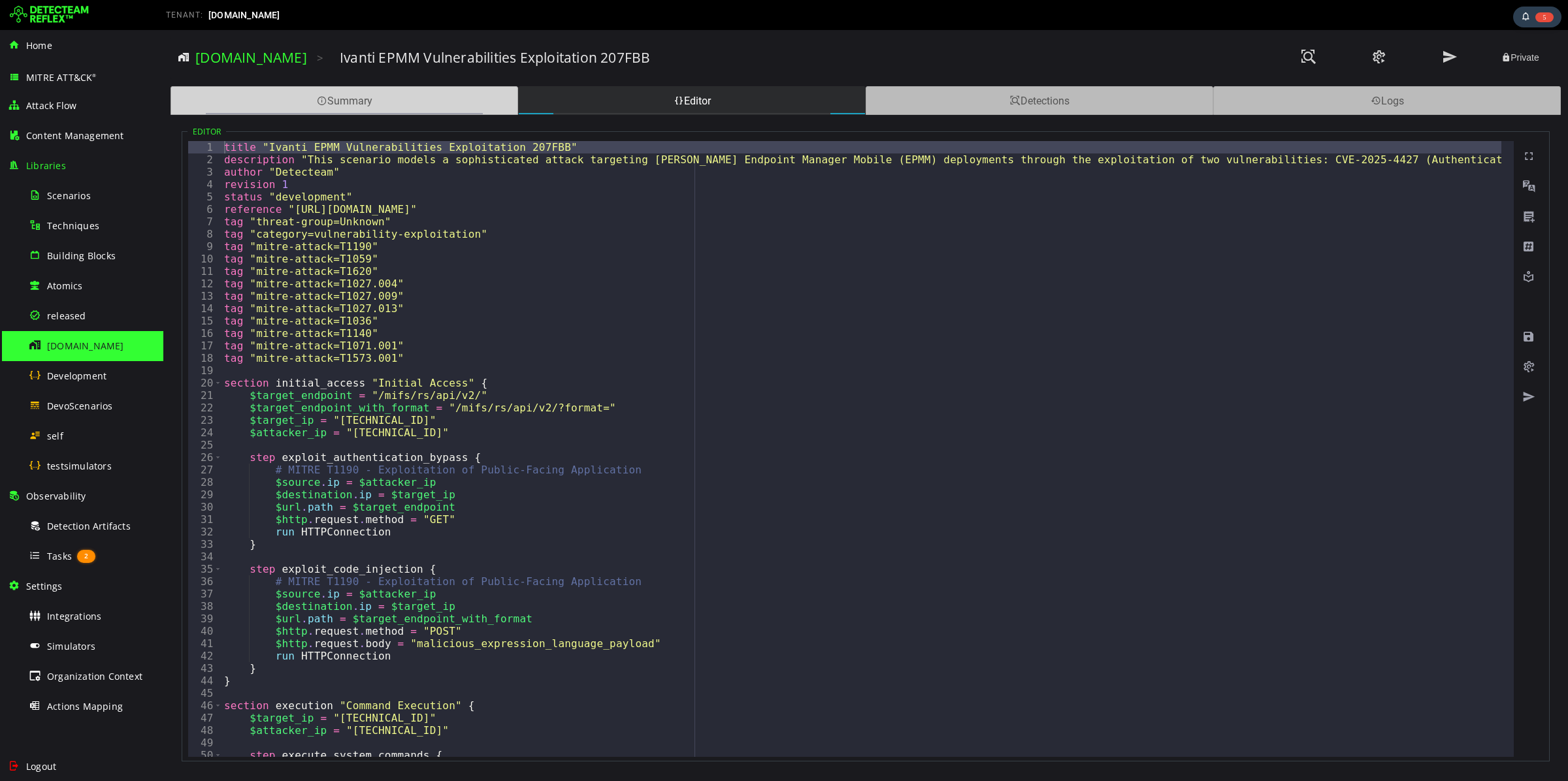
click at [440, 98] on div "Summary" at bounding box center [344, 101] width 347 height 29
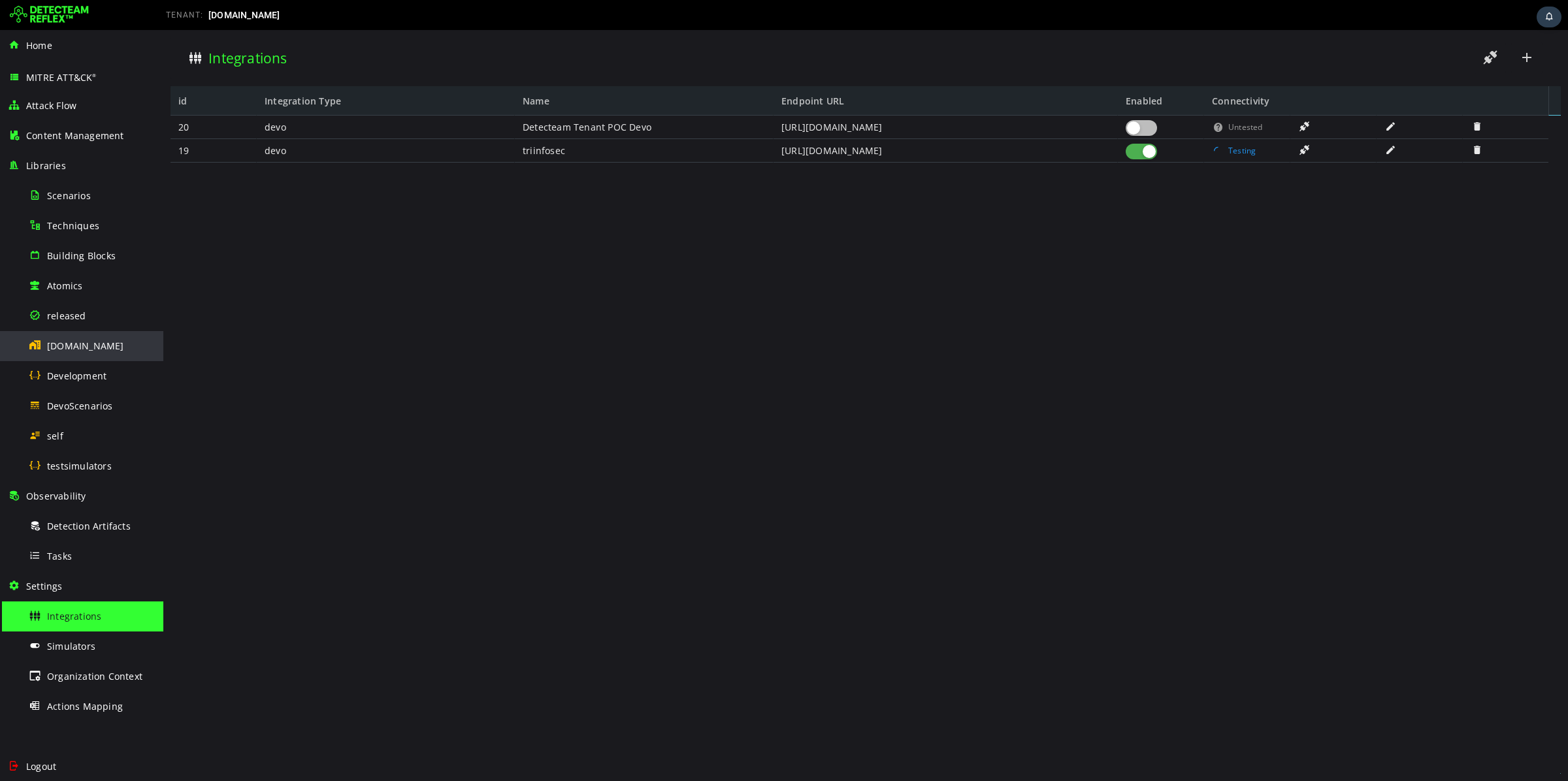
click at [76, 344] on span "[DOMAIN_NAME]" at bounding box center [86, 346] width 77 height 13
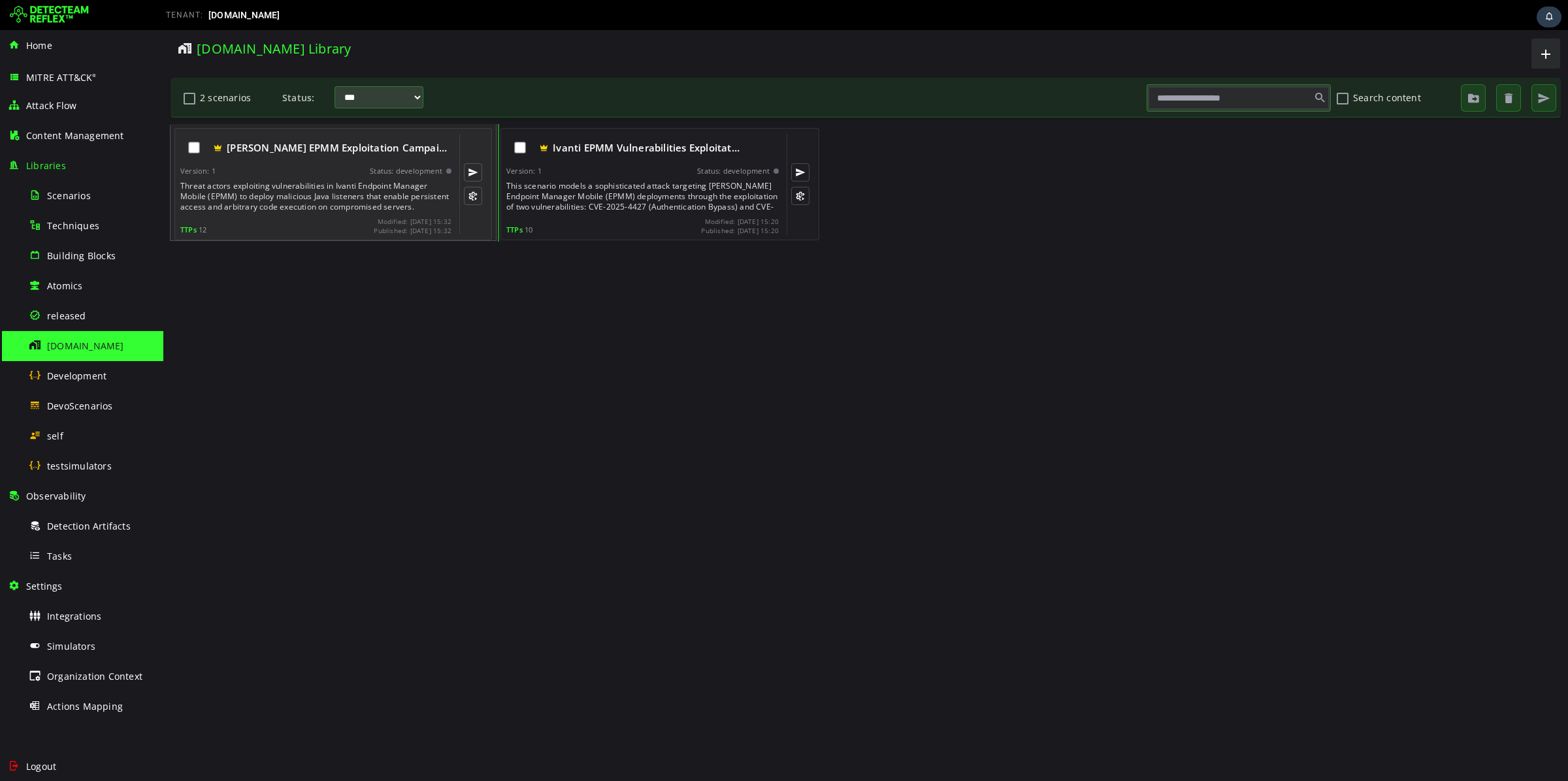
click at [345, 192] on div "Threat actors exploiting vulnerabilities in Ivanti Endpoint Manager Mobile (EPM…" at bounding box center [318, 196] width 274 height 32
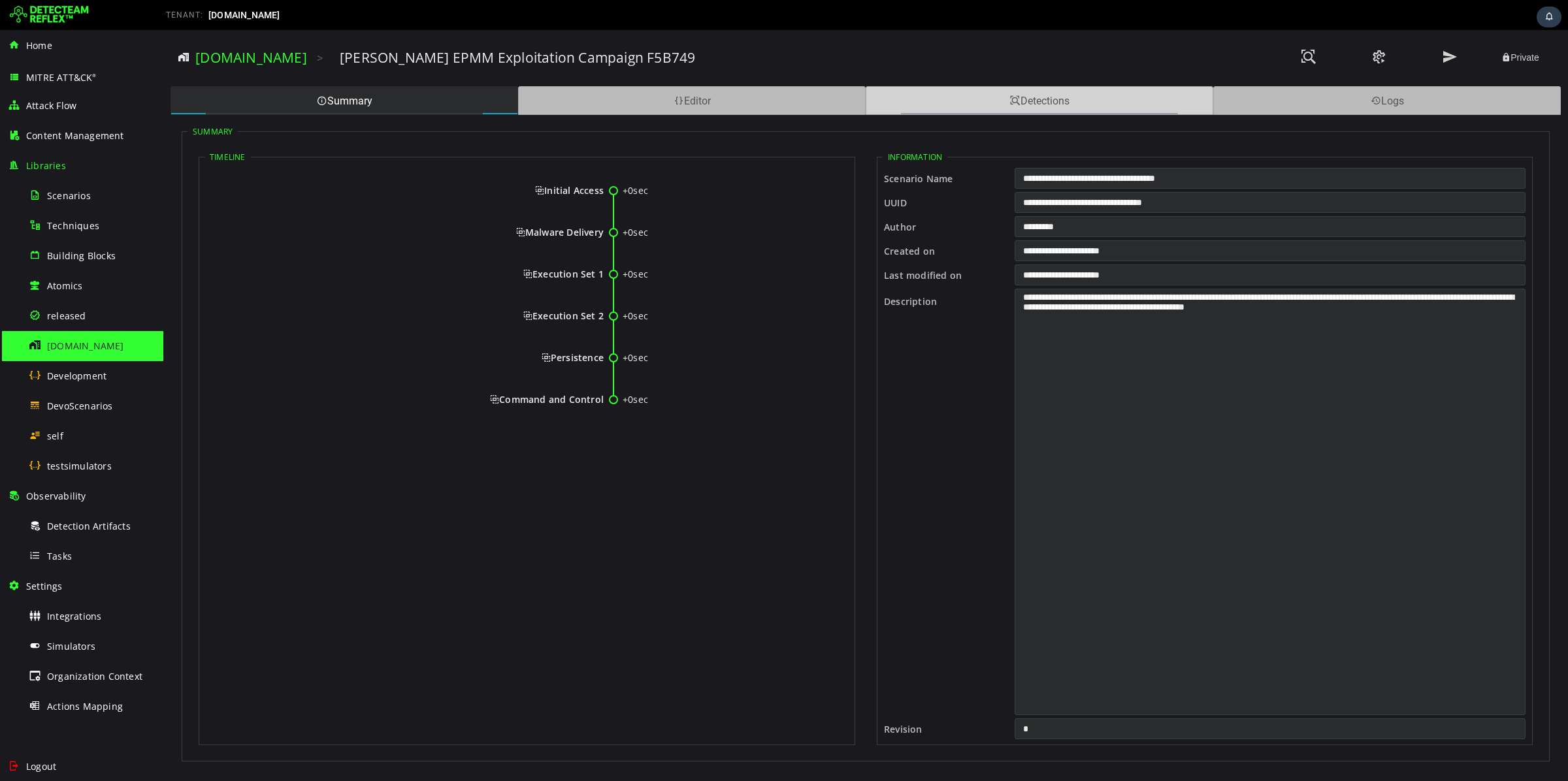
click at [944, 100] on div "Detections" at bounding box center [1039, 101] width 347 height 29
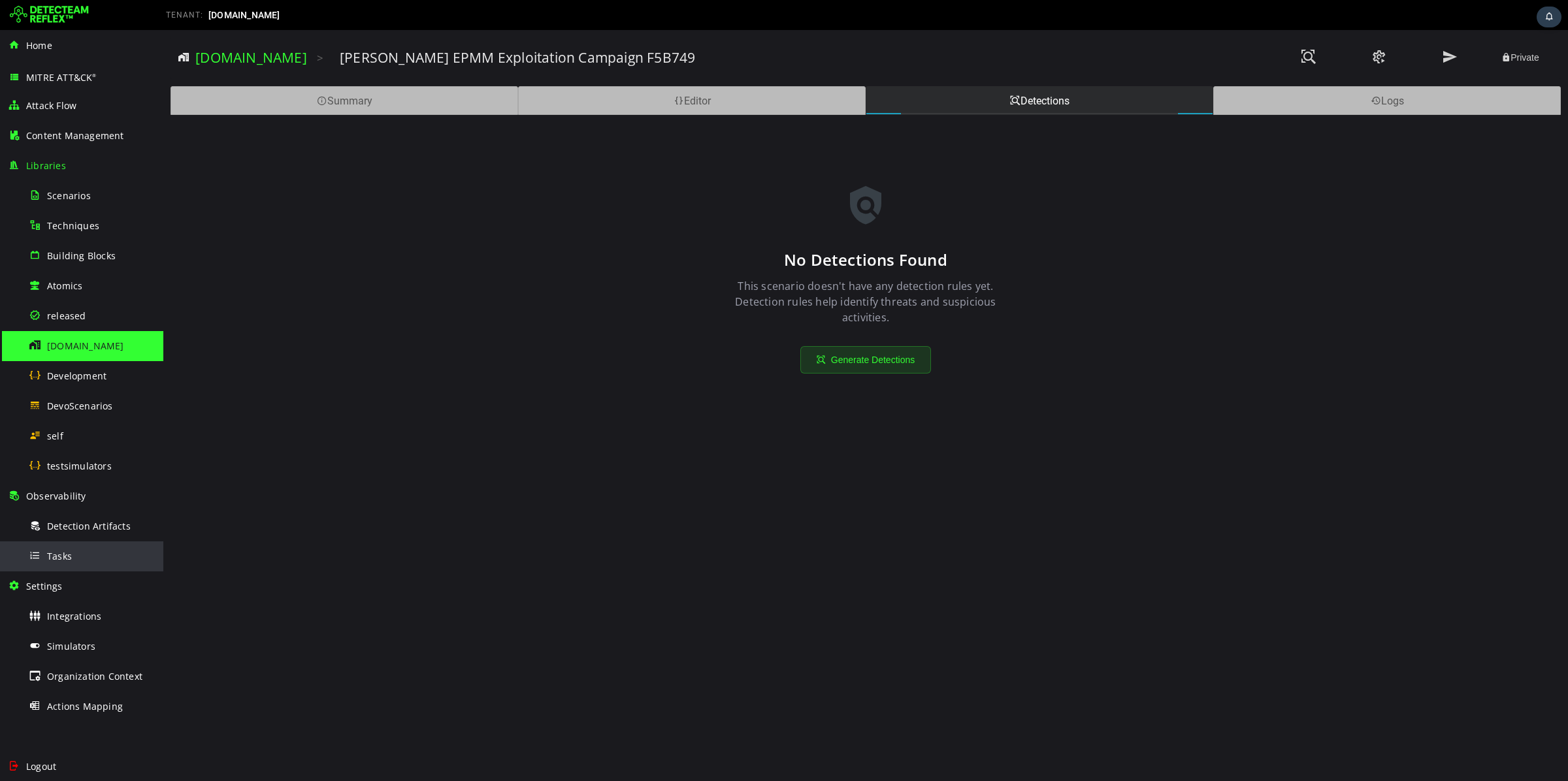
click at [72, 548] on div "Tasks" at bounding box center [92, 556] width 127 height 29
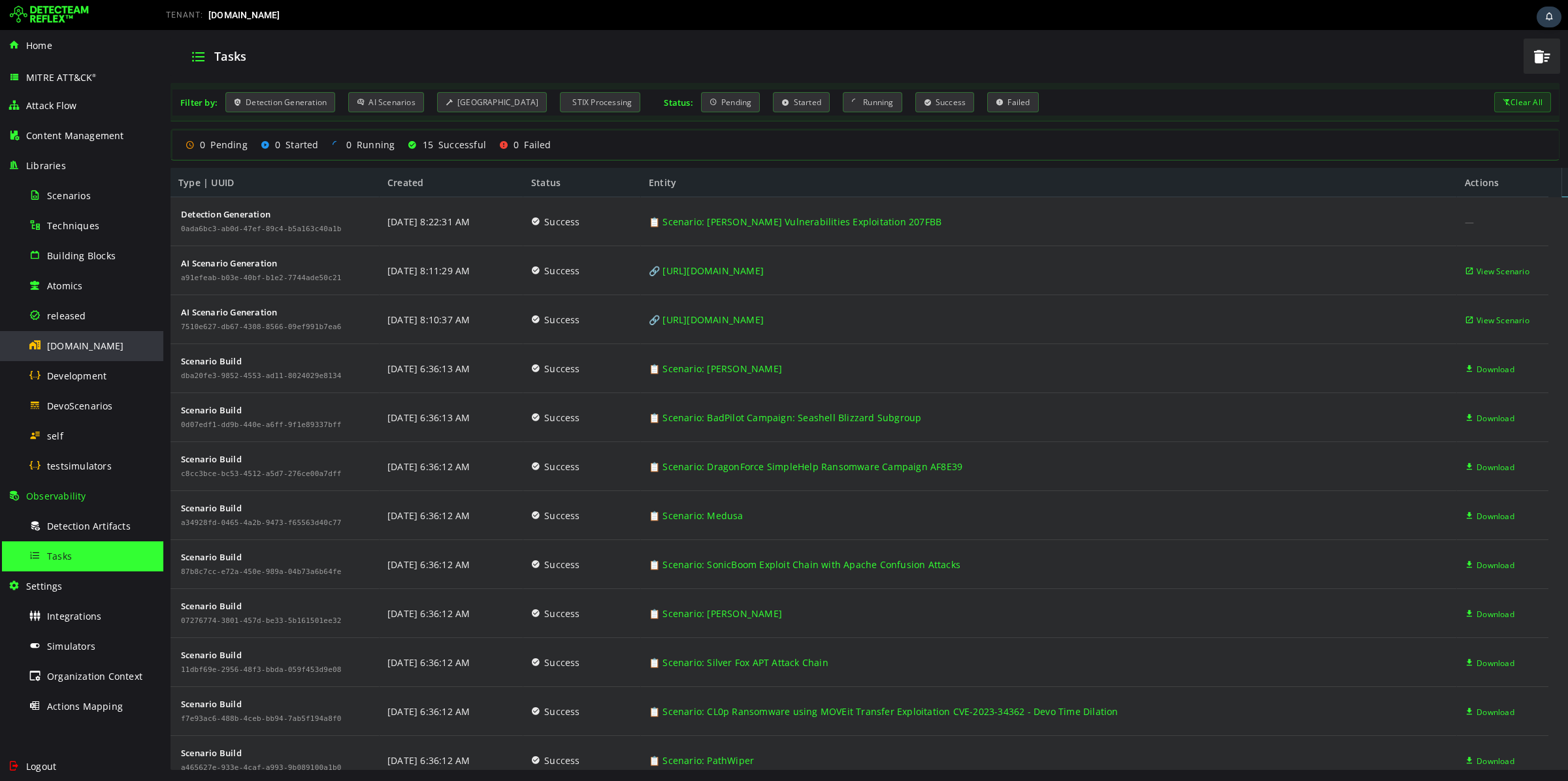
click at [84, 340] on span "[DOMAIN_NAME]" at bounding box center [86, 346] width 77 height 13
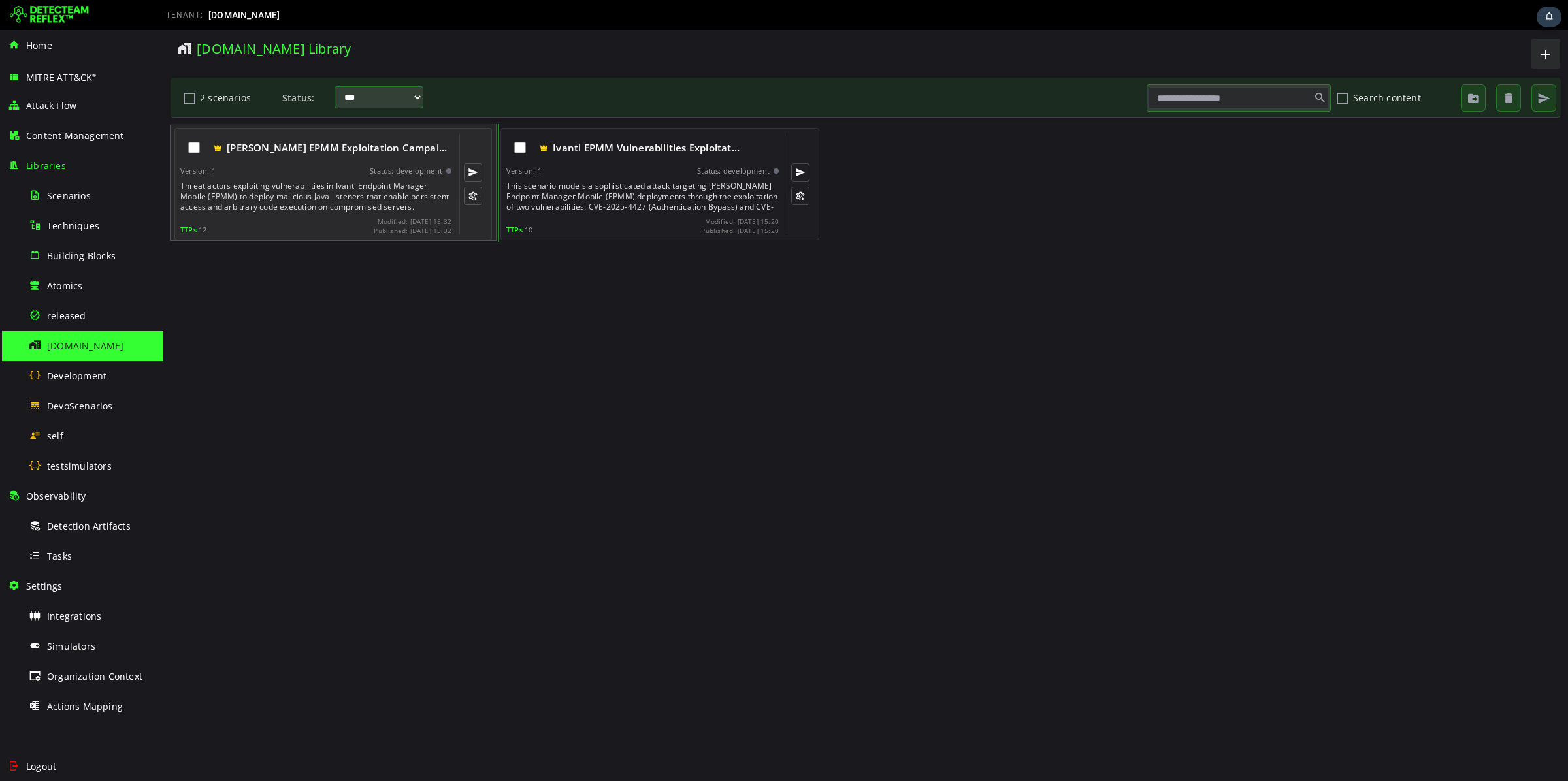
click at [361, 167] on div "Version: 1 Status: development" at bounding box center [316, 171] width 271 height 9
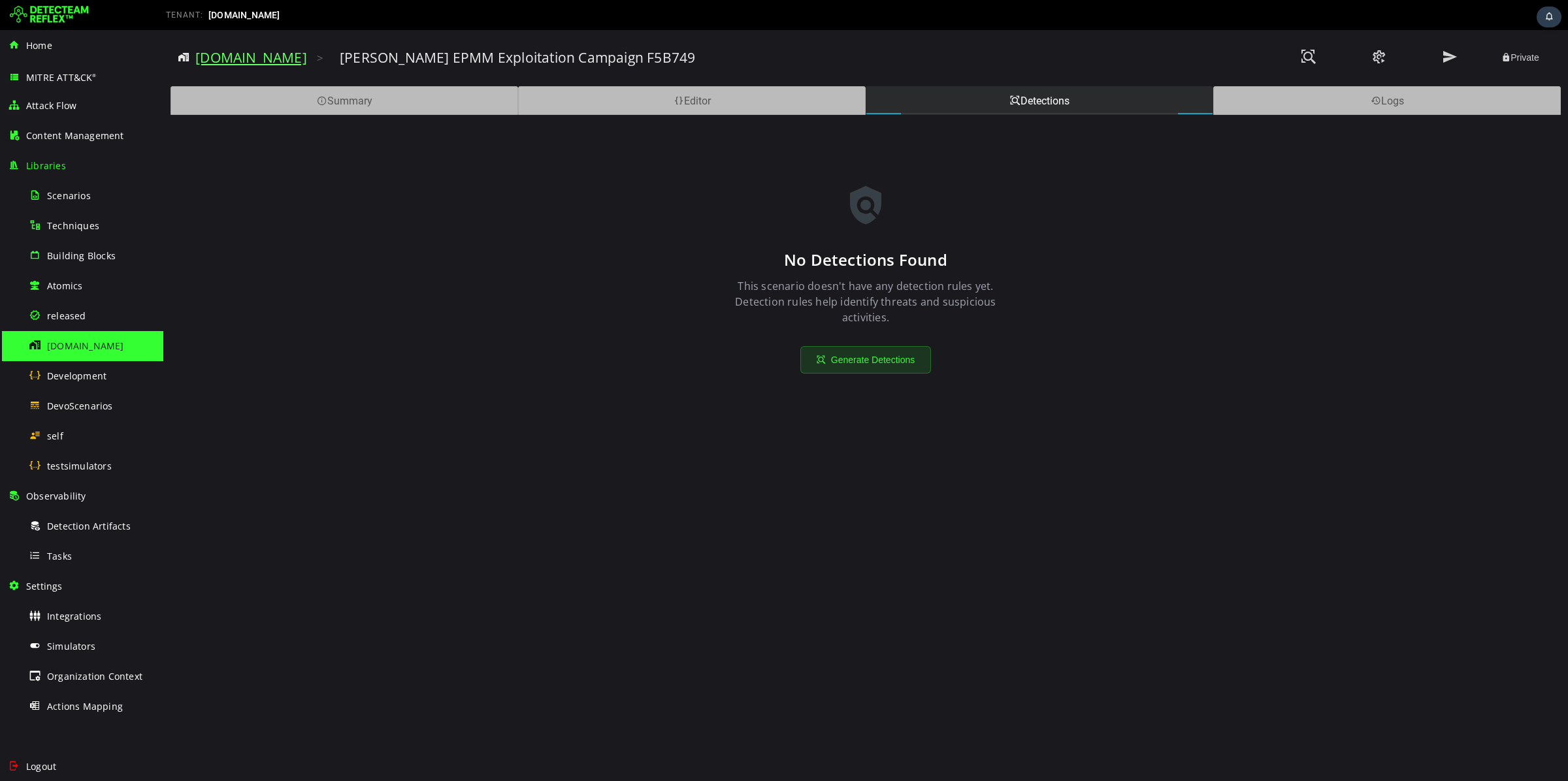
click at [228, 53] on link "[DOMAIN_NAME]" at bounding box center [251, 56] width 112 height 18
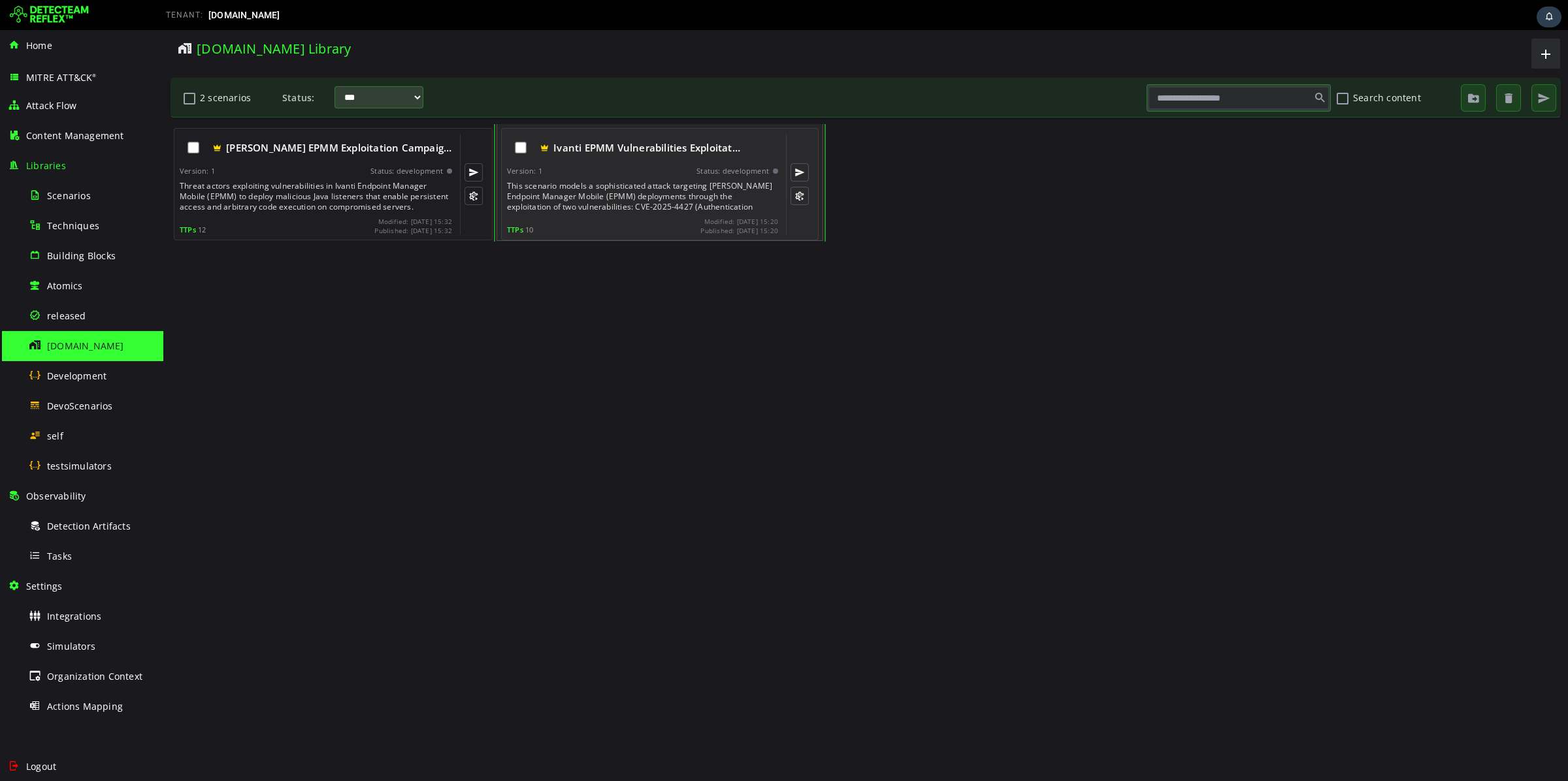
click at [639, 179] on div "Ivanti EPMM Vulnerabilities Exploitat… Version: 1 Status: development This scen…" at bounding box center [642, 184] width 271 height 101
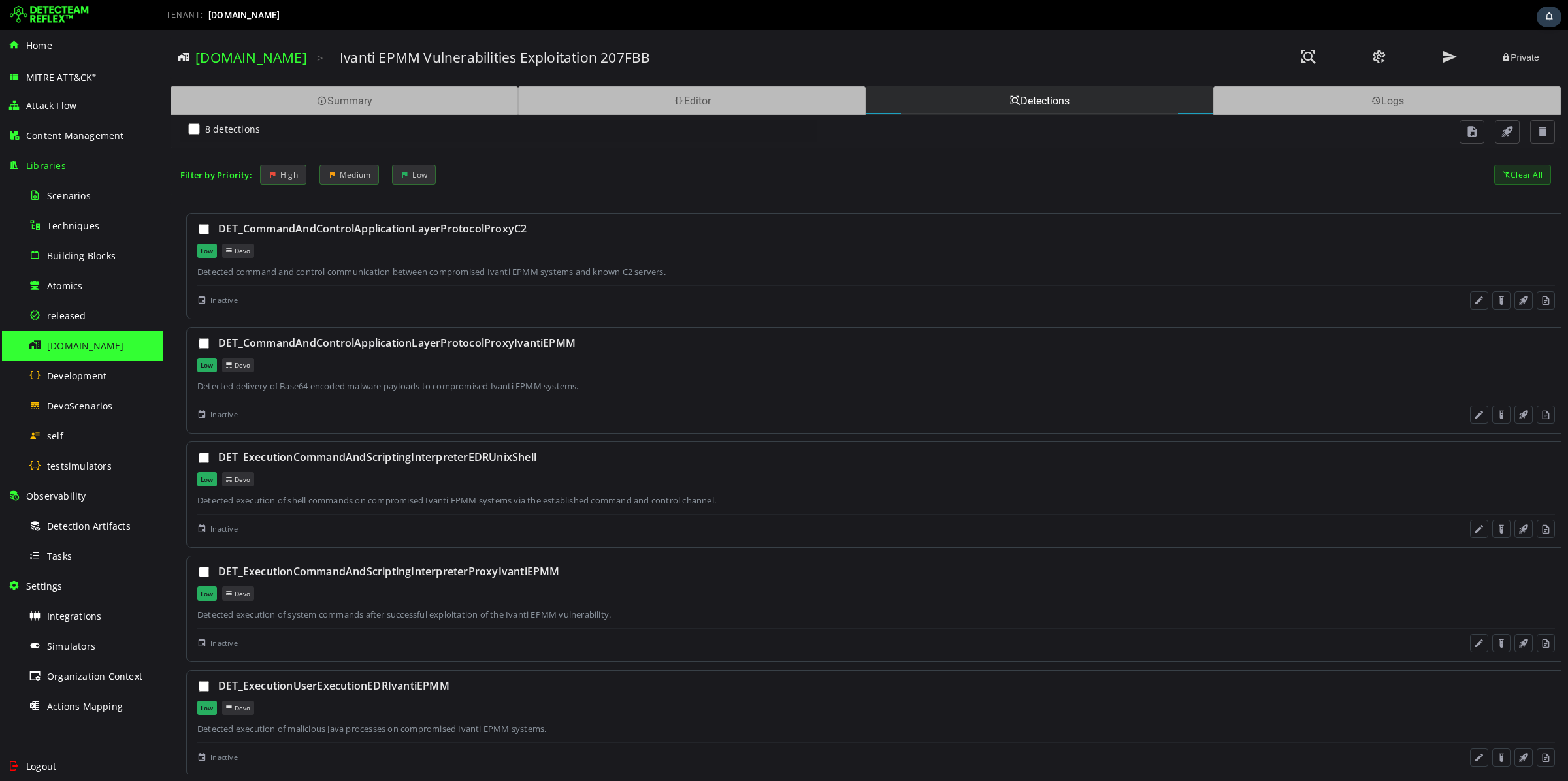
click at [639, 179] on div "Filter by Priority: High Medium Low Clear All" at bounding box center [866, 175] width 1371 height 21
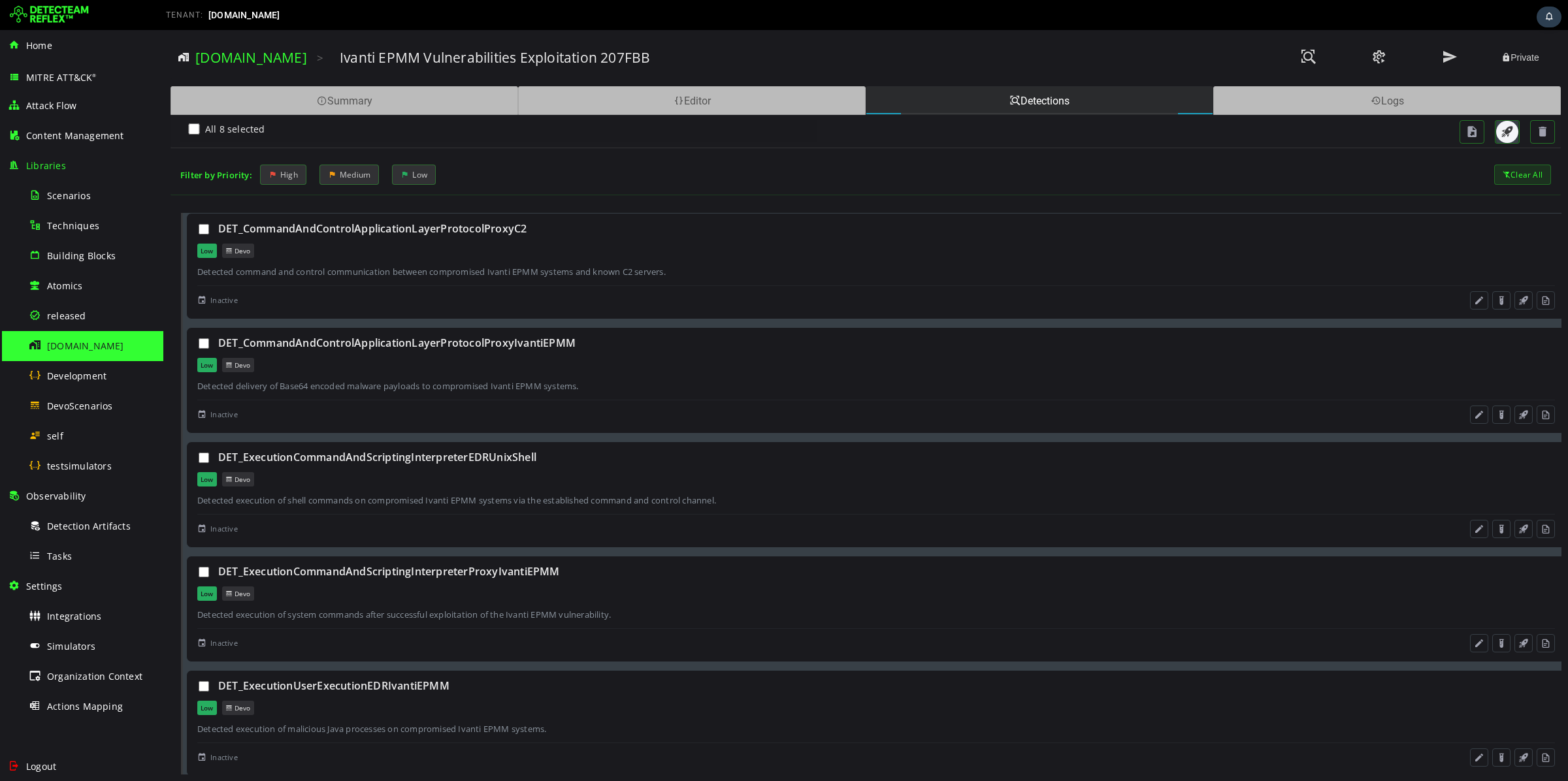
click at [1509, 134] on span "button" at bounding box center [1507, 132] width 13 height 13
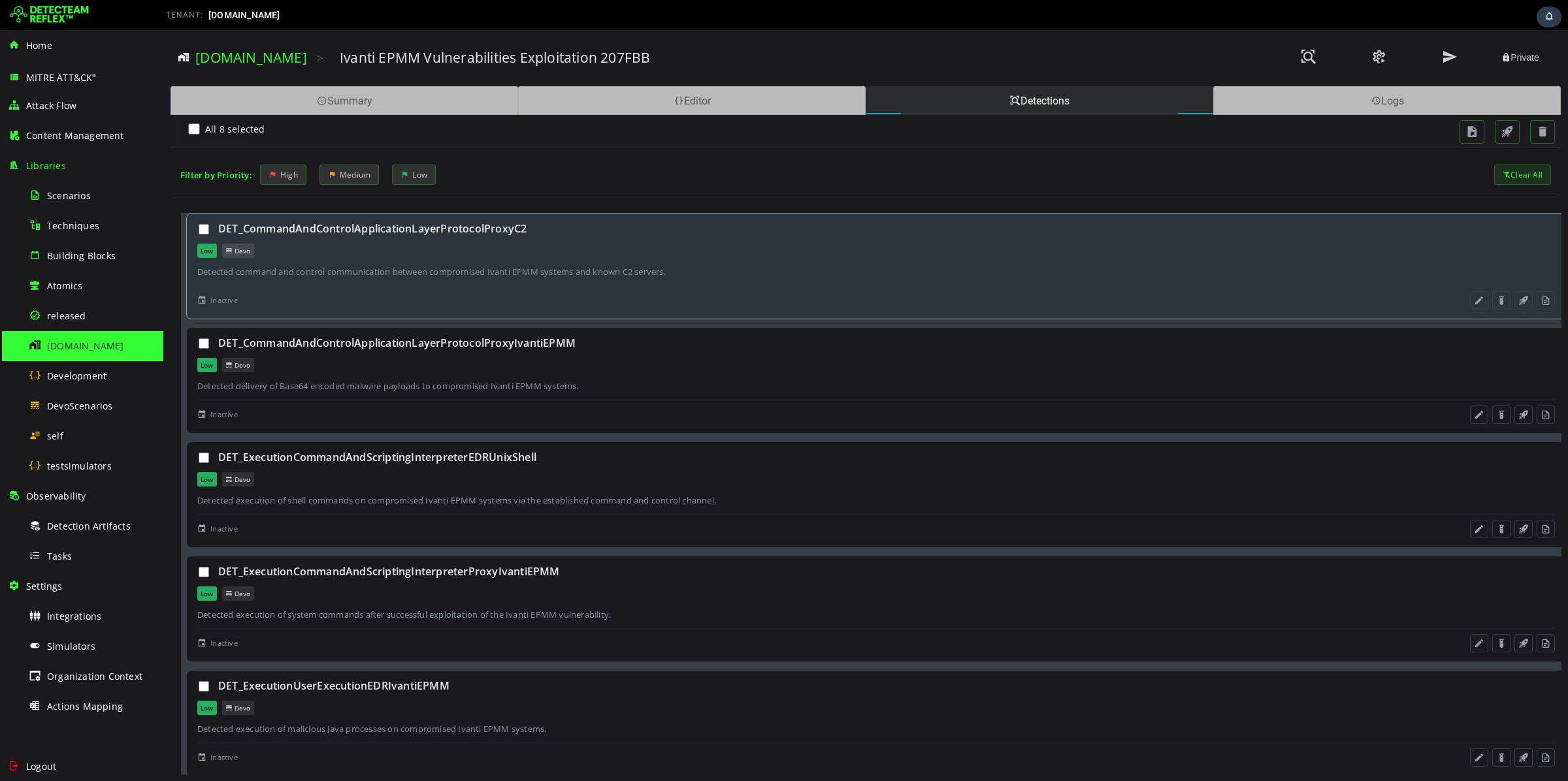
drag, startPoint x: 579, startPoint y: 234, endPoint x: 220, endPoint y: 230, distance: 359.0
click at [220, 230] on div "DET_CommandAndControlApplicationLayerProtocolProxyC2" at bounding box center [887, 228] width 1337 height 15
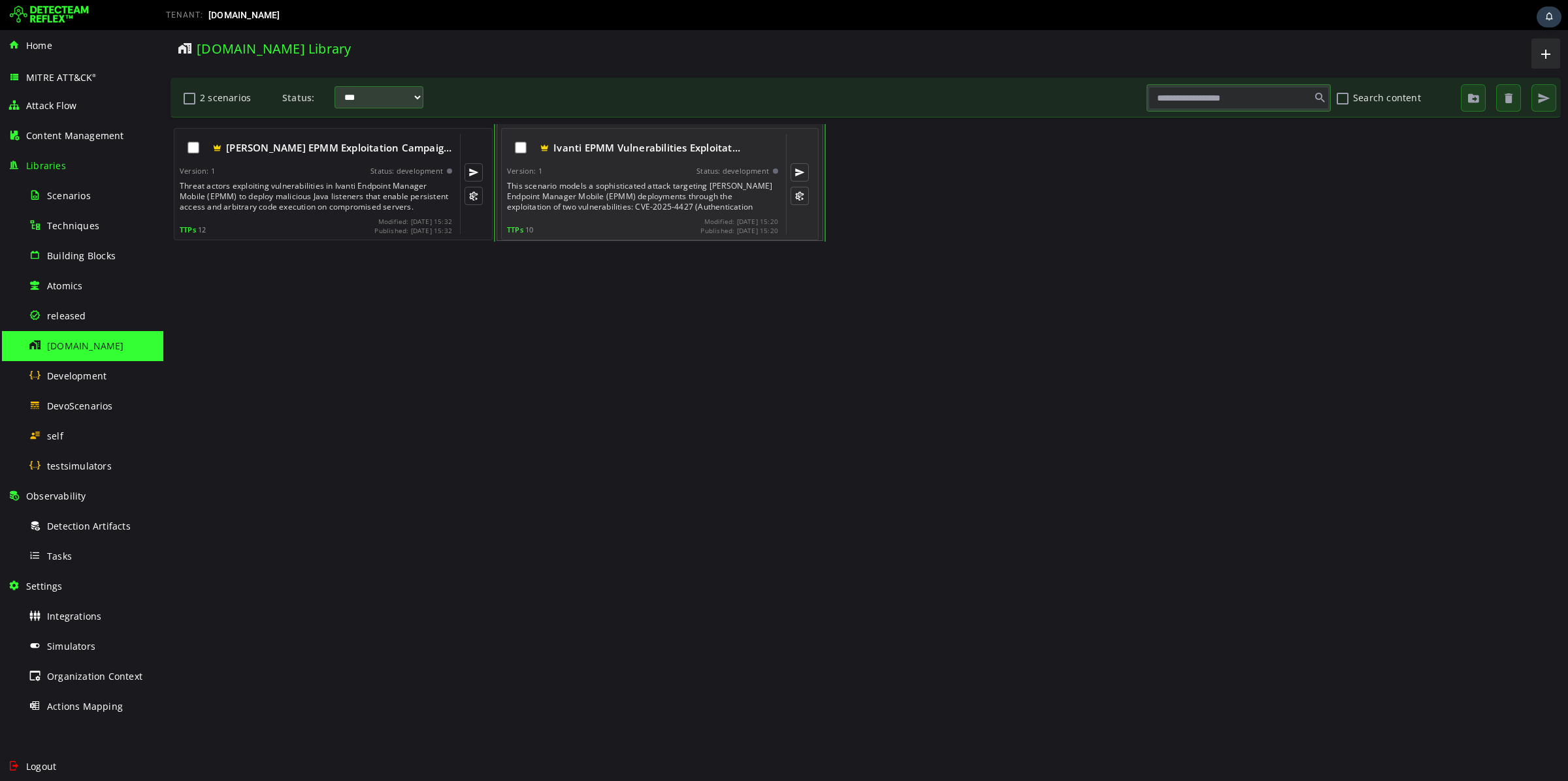
click at [543, 175] on div "Version: 1 Status: development" at bounding box center [642, 171] width 271 height 9
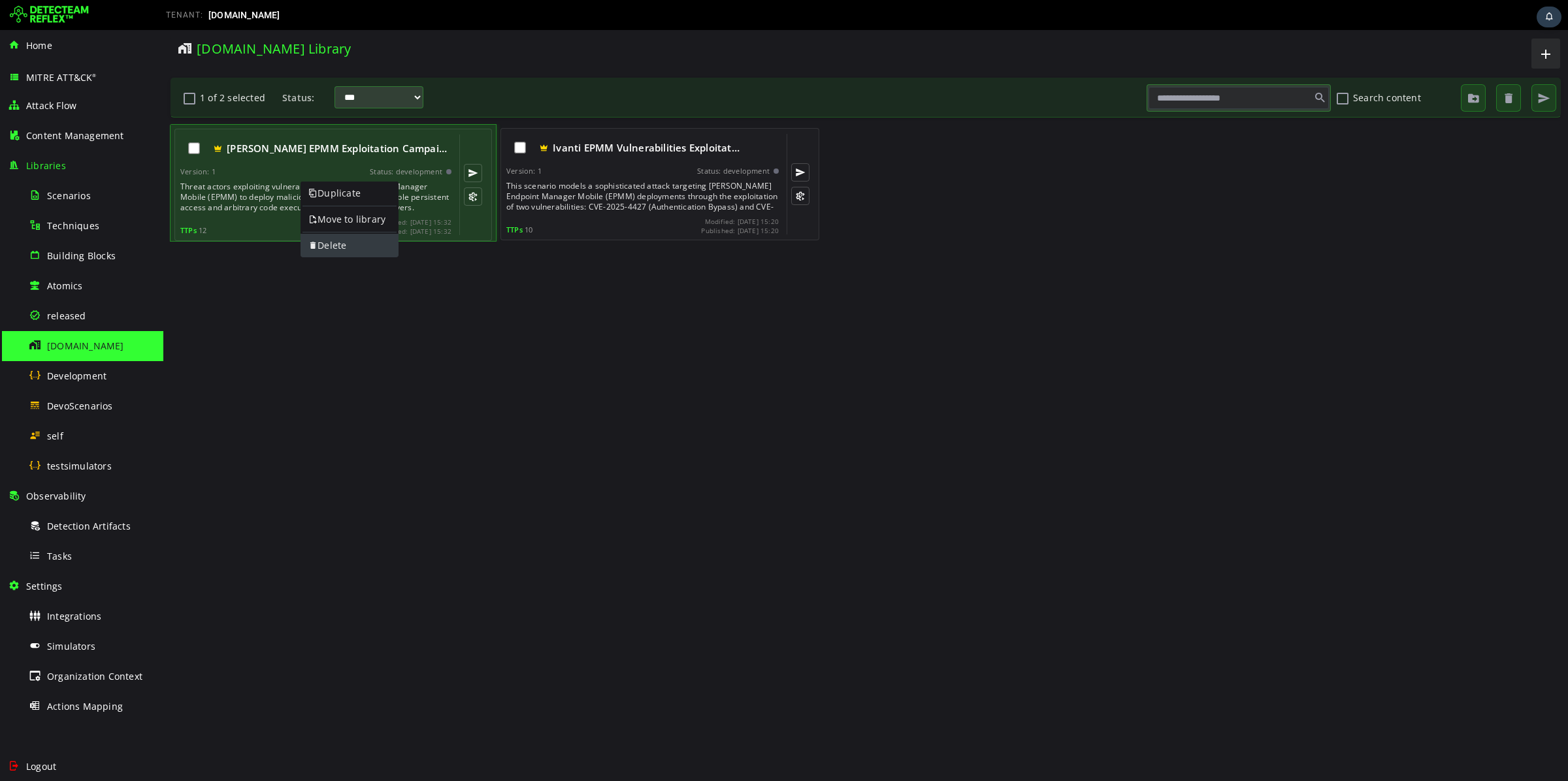
click at [344, 247] on link "Delete" at bounding box center [349, 245] width 98 height 23
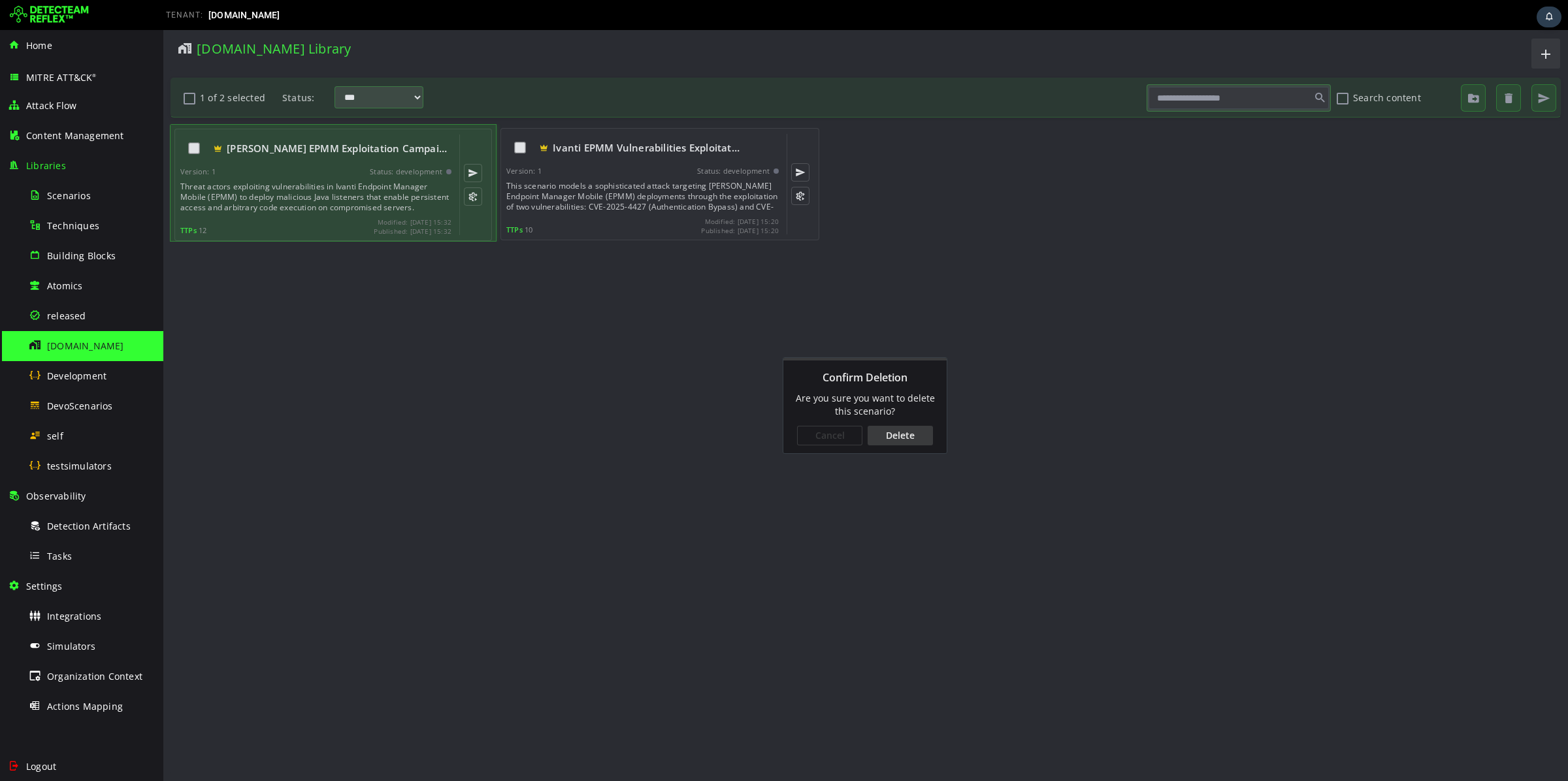
click at [888, 435] on div "Delete" at bounding box center [900, 435] width 65 height 20
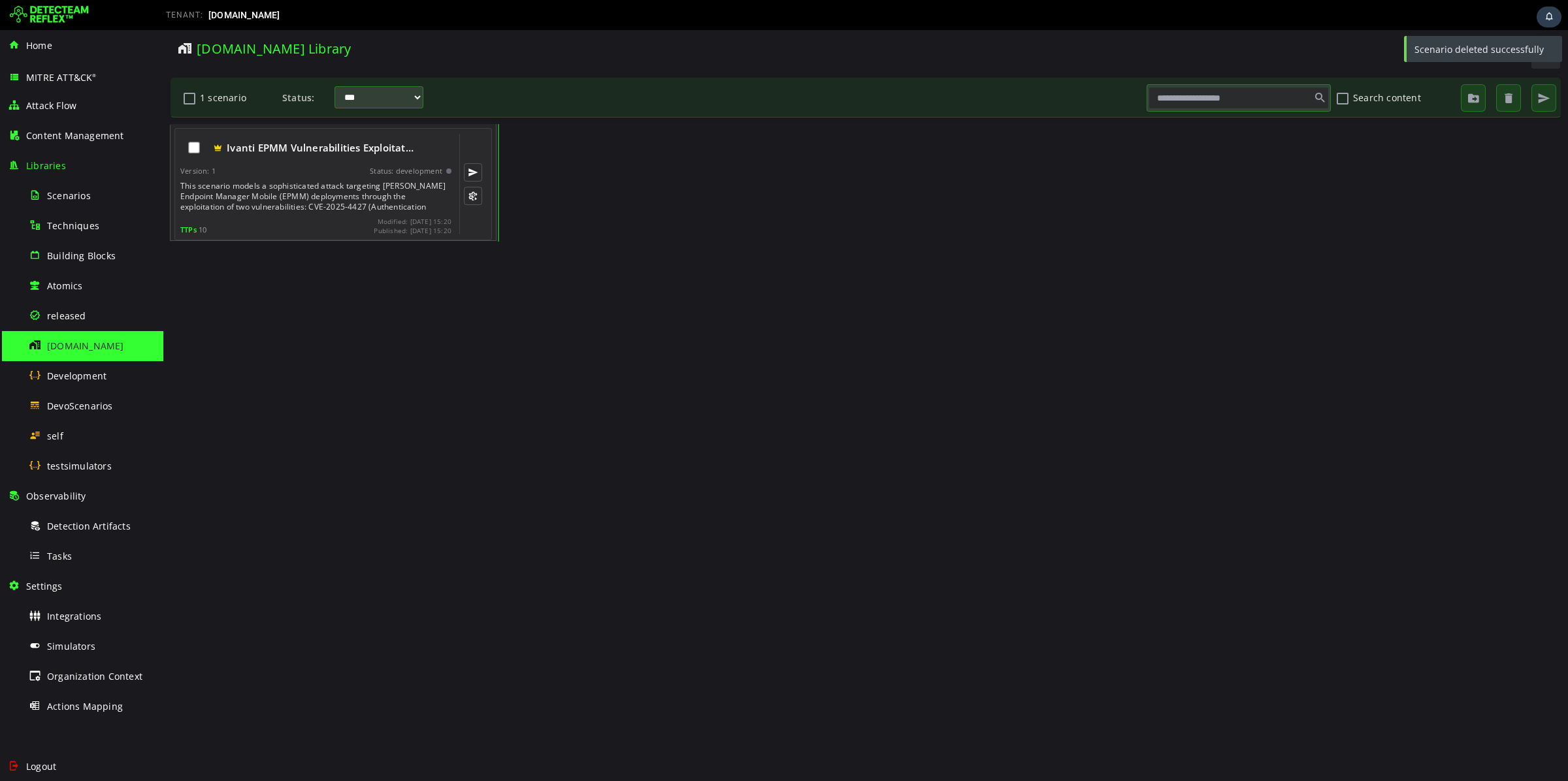
click at [273, 148] on span "Ivanti EPMM Vulnerabilities Exploitat…" at bounding box center [320, 147] width 187 height 13
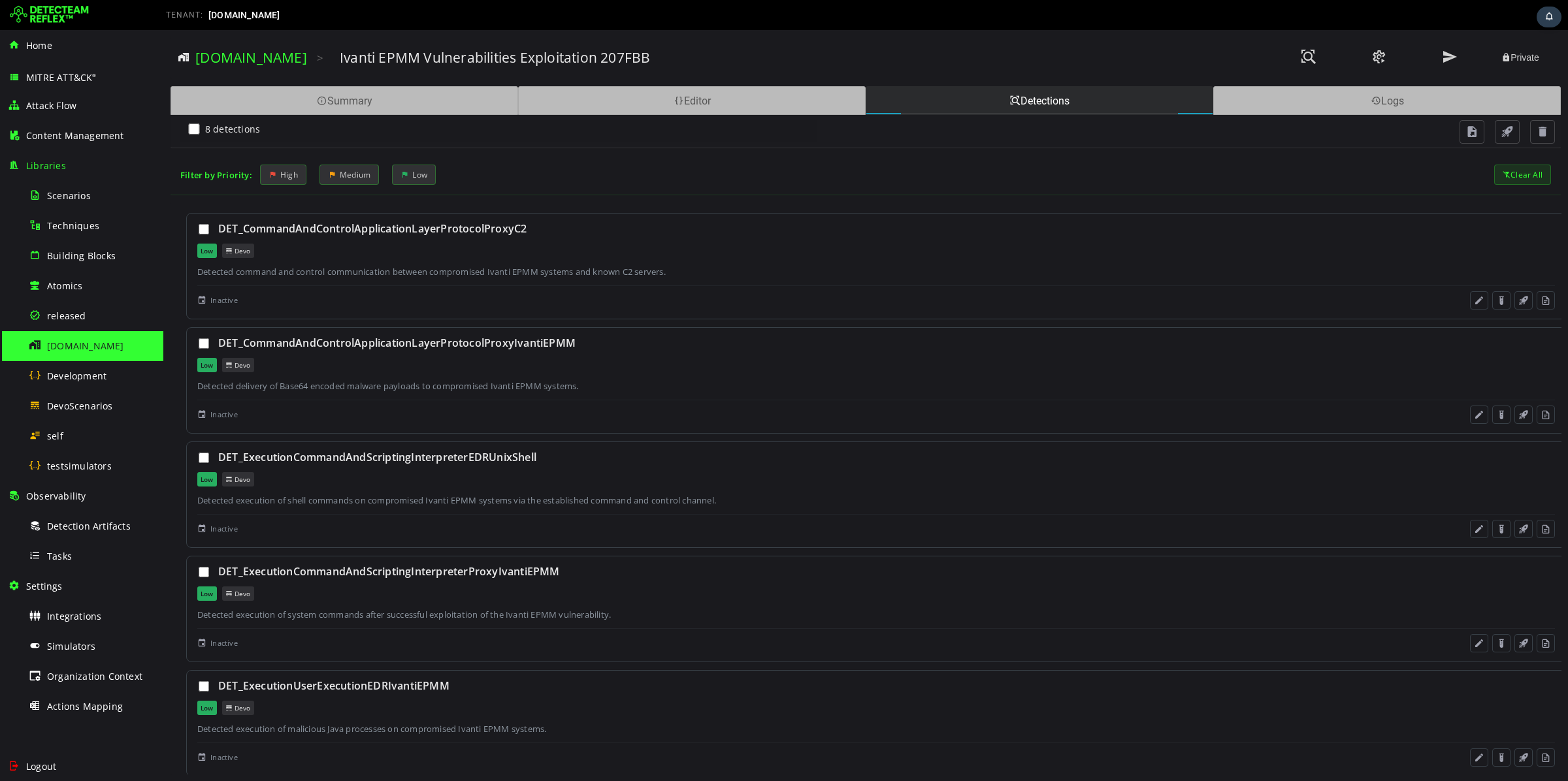
click at [276, 151] on div "8 detections Filter by Priority: High Medium Low Clear All DET_CommandAndContro…" at bounding box center [865, 444] width 1392 height 660
drag, startPoint x: 284, startPoint y: 56, endPoint x: 327, endPoint y: 56, distance: 43.0
click at [327, 56] on div "devo.com > Ivanti EPMM Vulnerabilities Exploitation 207FBB Private" at bounding box center [865, 58] width 1375 height 36
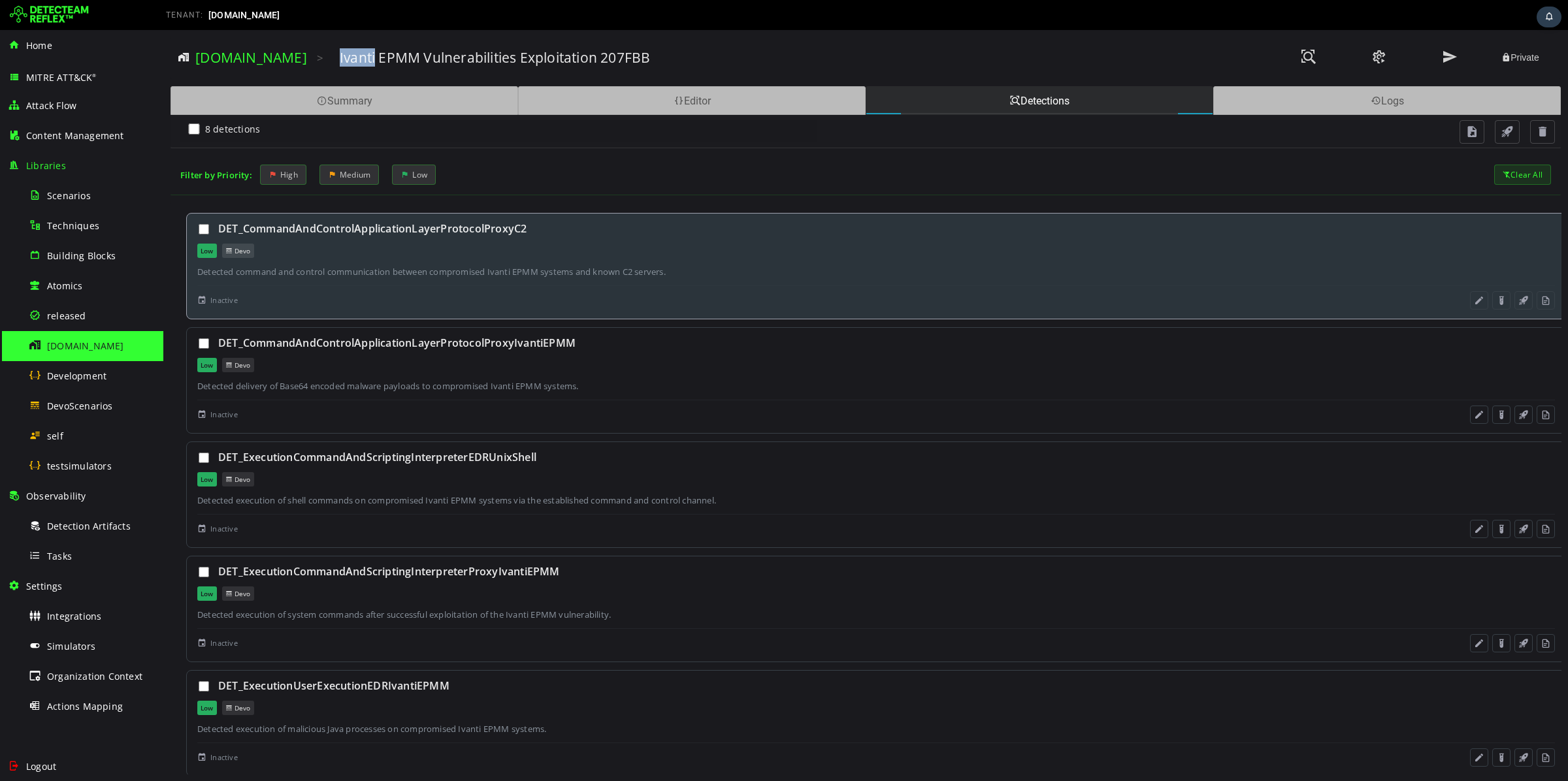
drag, startPoint x: 551, startPoint y: 229, endPoint x: 220, endPoint y: 231, distance: 331.0
click at [220, 231] on div "DET_CommandAndControlApplicationLayerProtocolProxyC2" at bounding box center [887, 228] width 1337 height 15
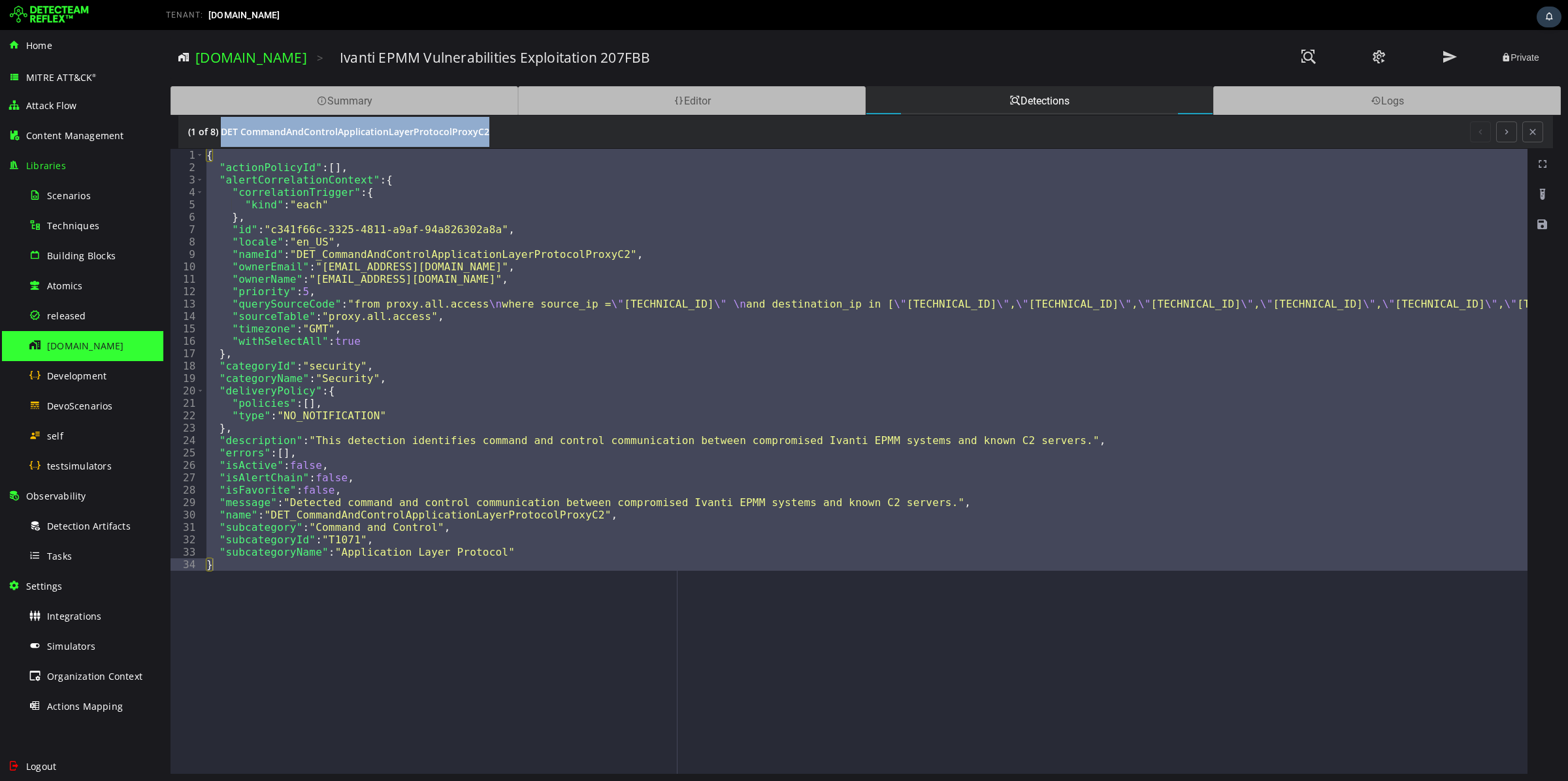
drag, startPoint x: 504, startPoint y: 133, endPoint x: 222, endPoint y: 133, distance: 282.0
click at [222, 133] on div "(1 of 8) DET CommandAndControlApplicationLayerProtocolProxyC2" at bounding box center [829, 132] width 1282 height 30
copy div "DET CommandAndControlApplicationLayerProtocolProxyC2"
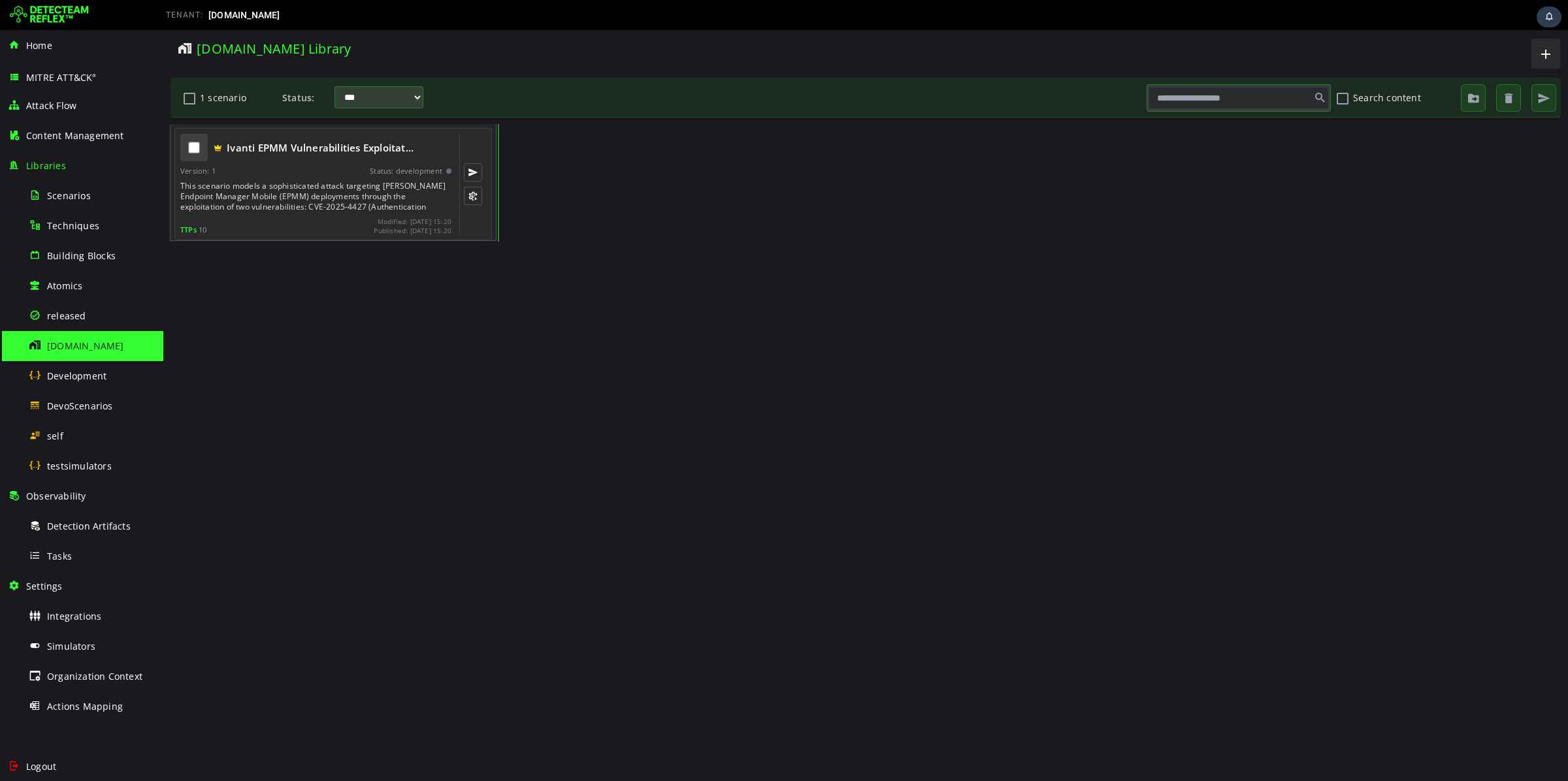
click at [201, 156] on div at bounding box center [194, 147] width 27 height 27
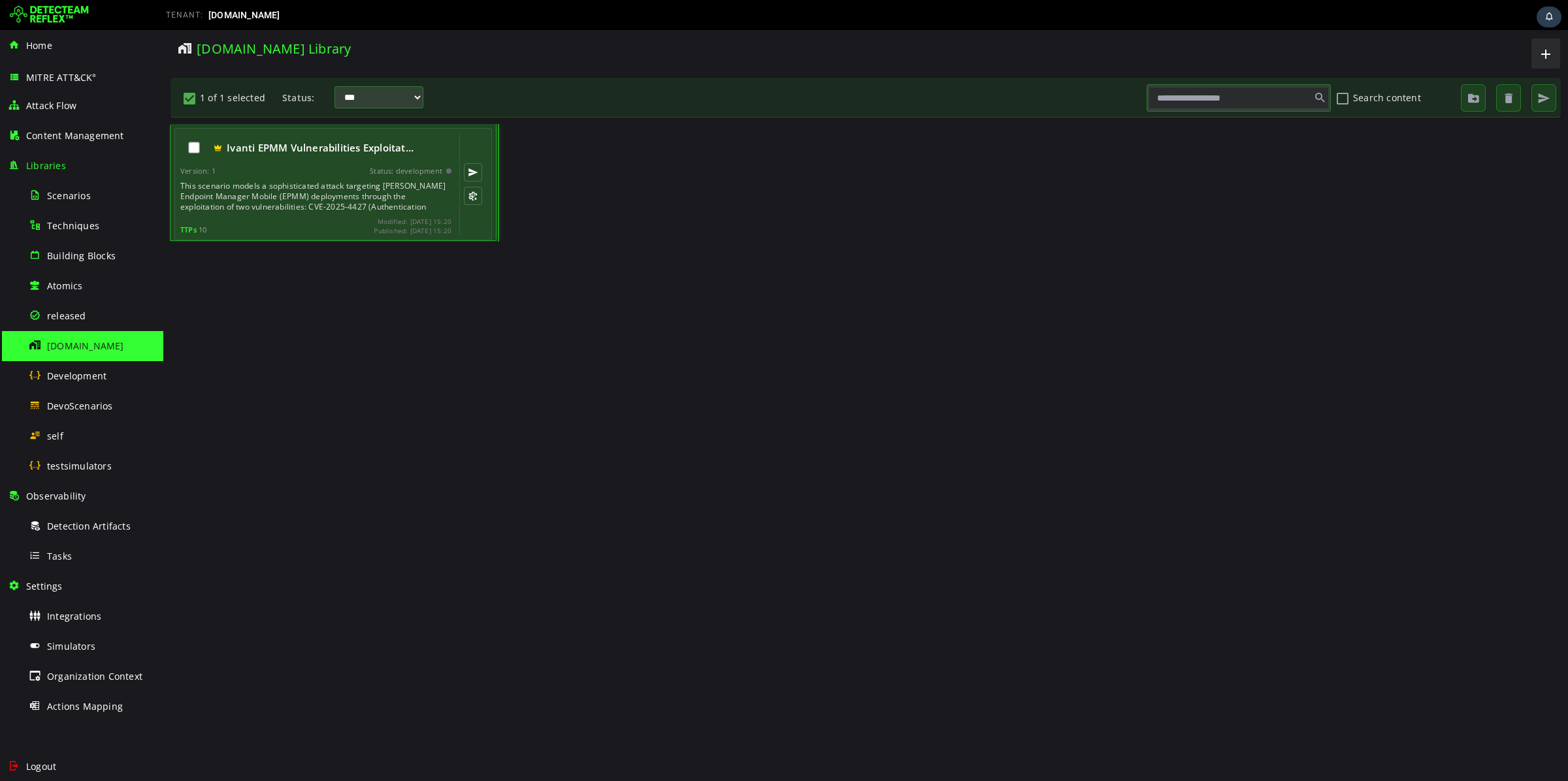
click at [195, 184] on div "This scenario models a sophisticated attack targeting [PERSON_NAME] Endpoint Ma…" at bounding box center [318, 196] width 274 height 32
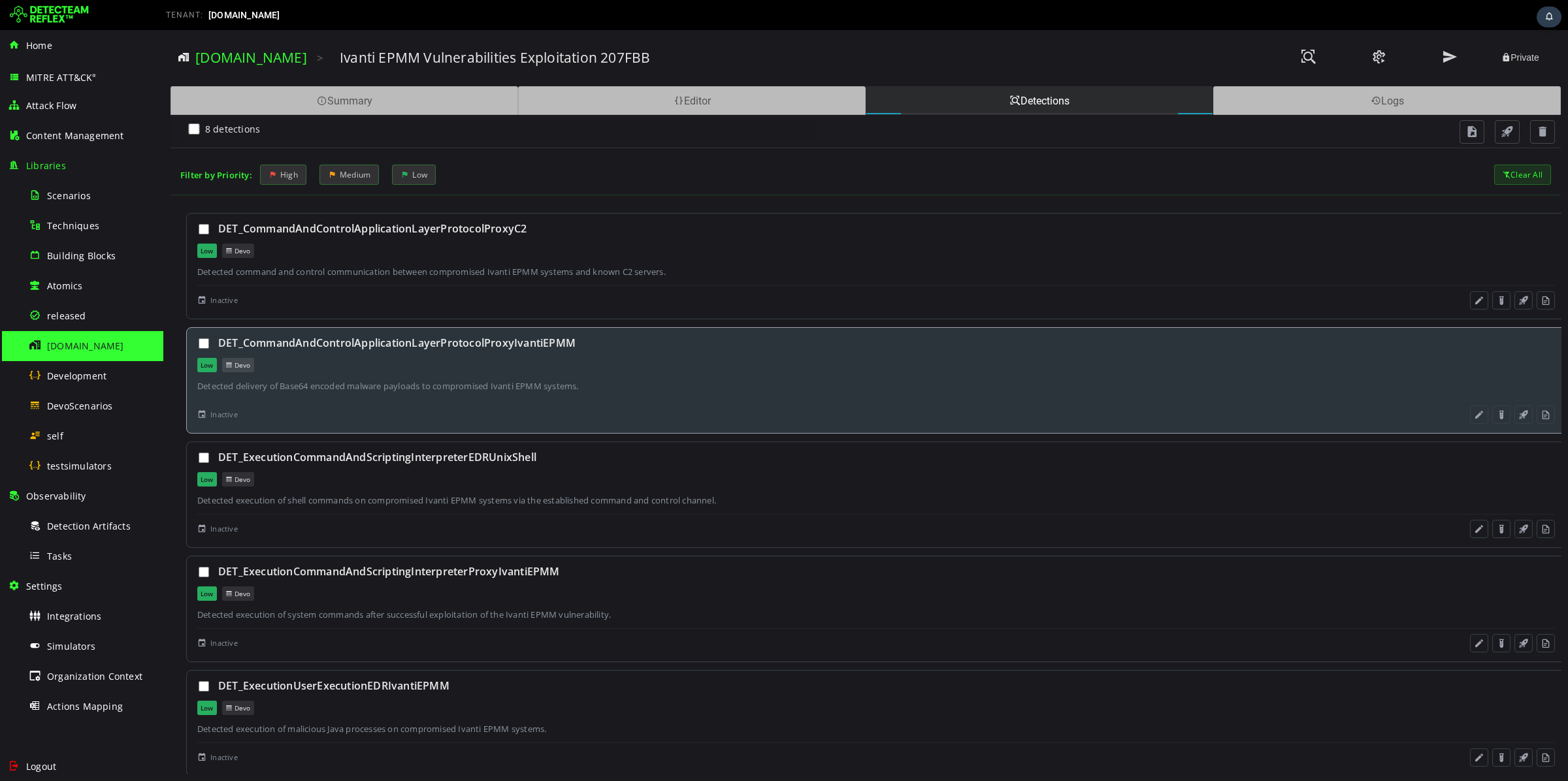
click at [597, 348] on div "DET_CommandAndControlApplicationLayerProtocolProxyIvantiEPMM" at bounding box center [887, 342] width 1337 height 15
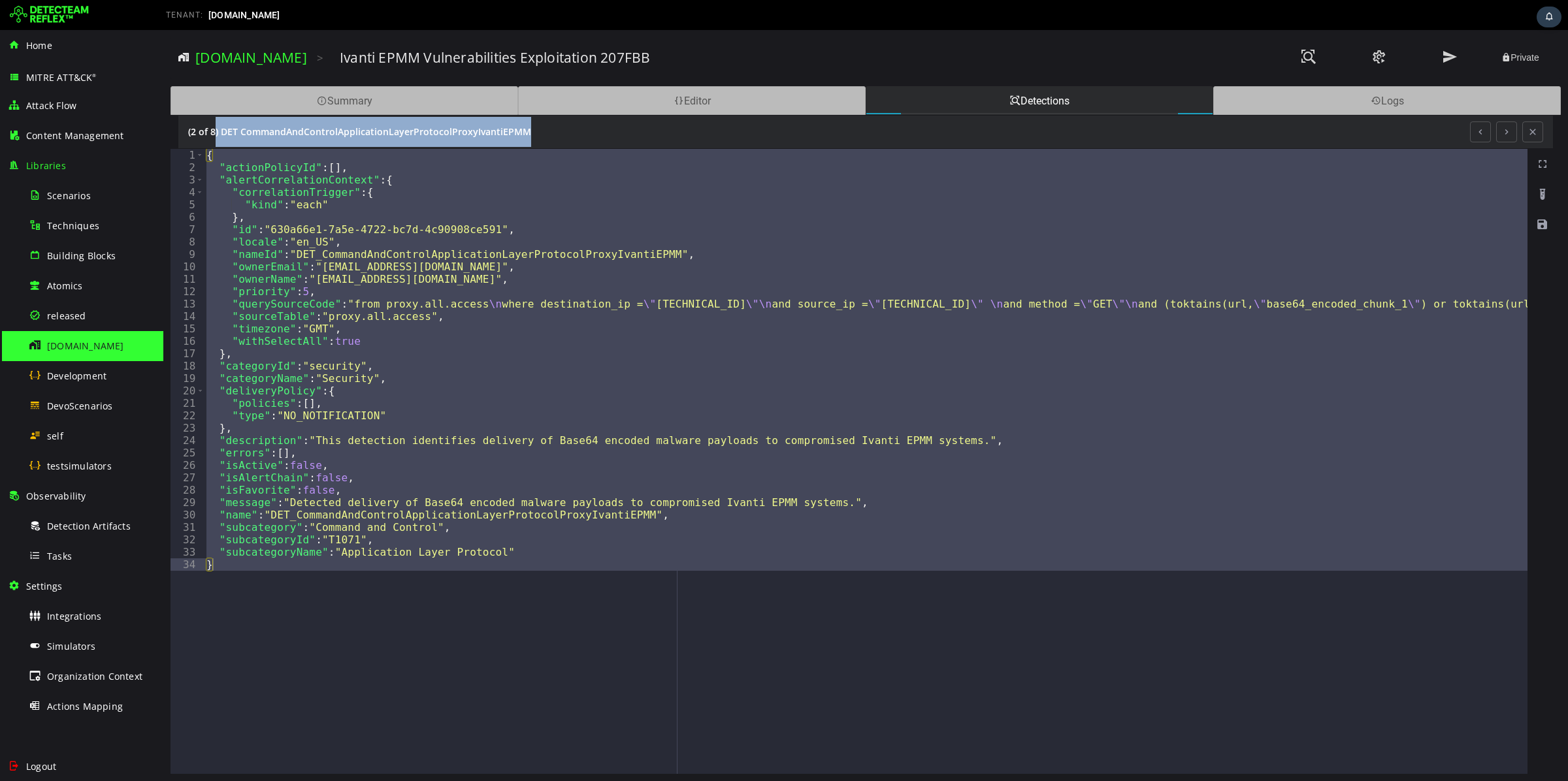
drag, startPoint x: 541, startPoint y: 129, endPoint x: 215, endPoint y: 127, distance: 326.0
click at [215, 127] on div "(2 of 8) DET CommandAndControlApplicationLayerProtocolProxyIvantiEPMM" at bounding box center [829, 132] width 1282 height 30
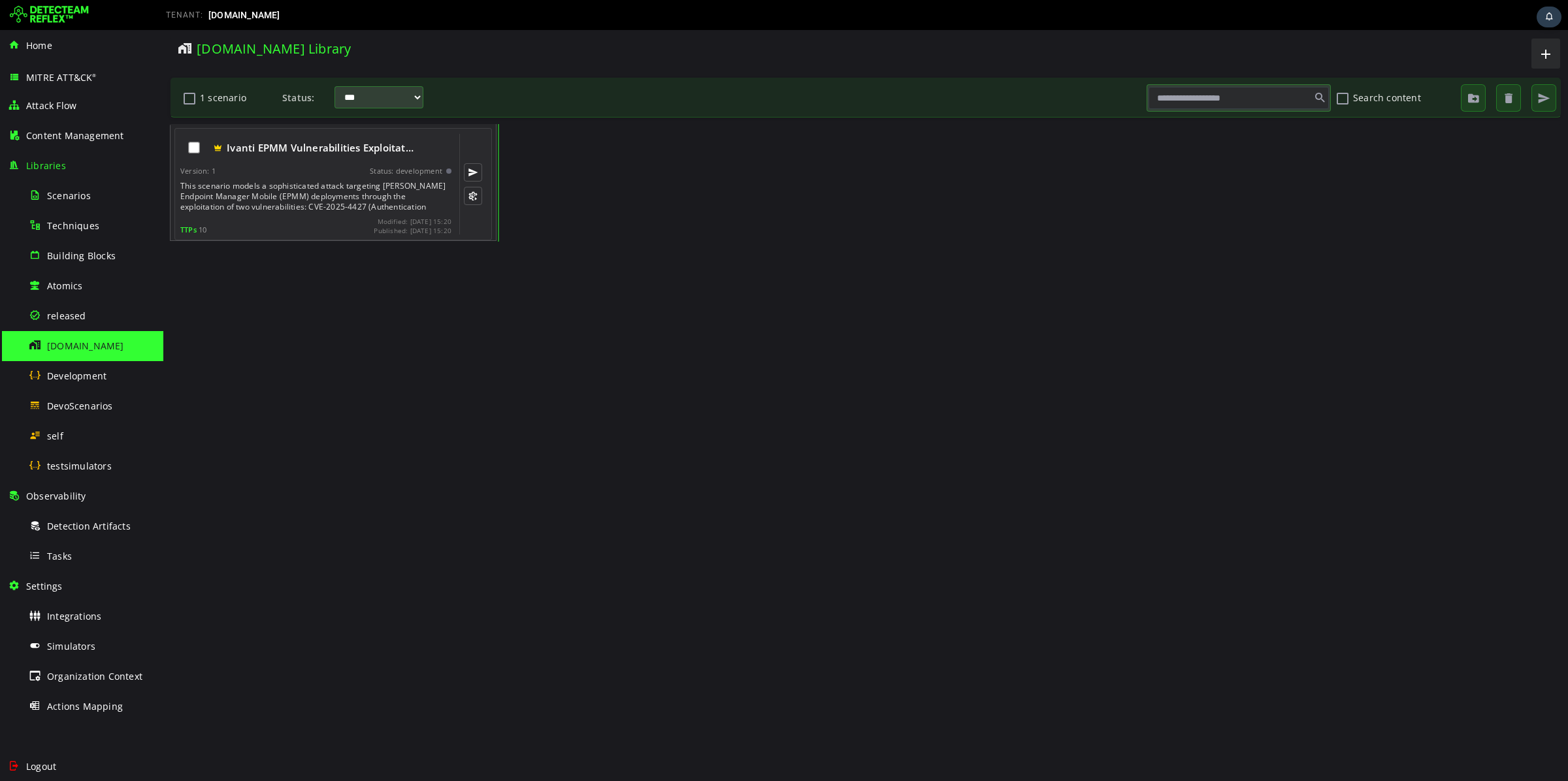
click at [335, 194] on div "This scenario models a sophisticated attack targeting [PERSON_NAME] Endpoint Ma…" at bounding box center [318, 196] width 274 height 32
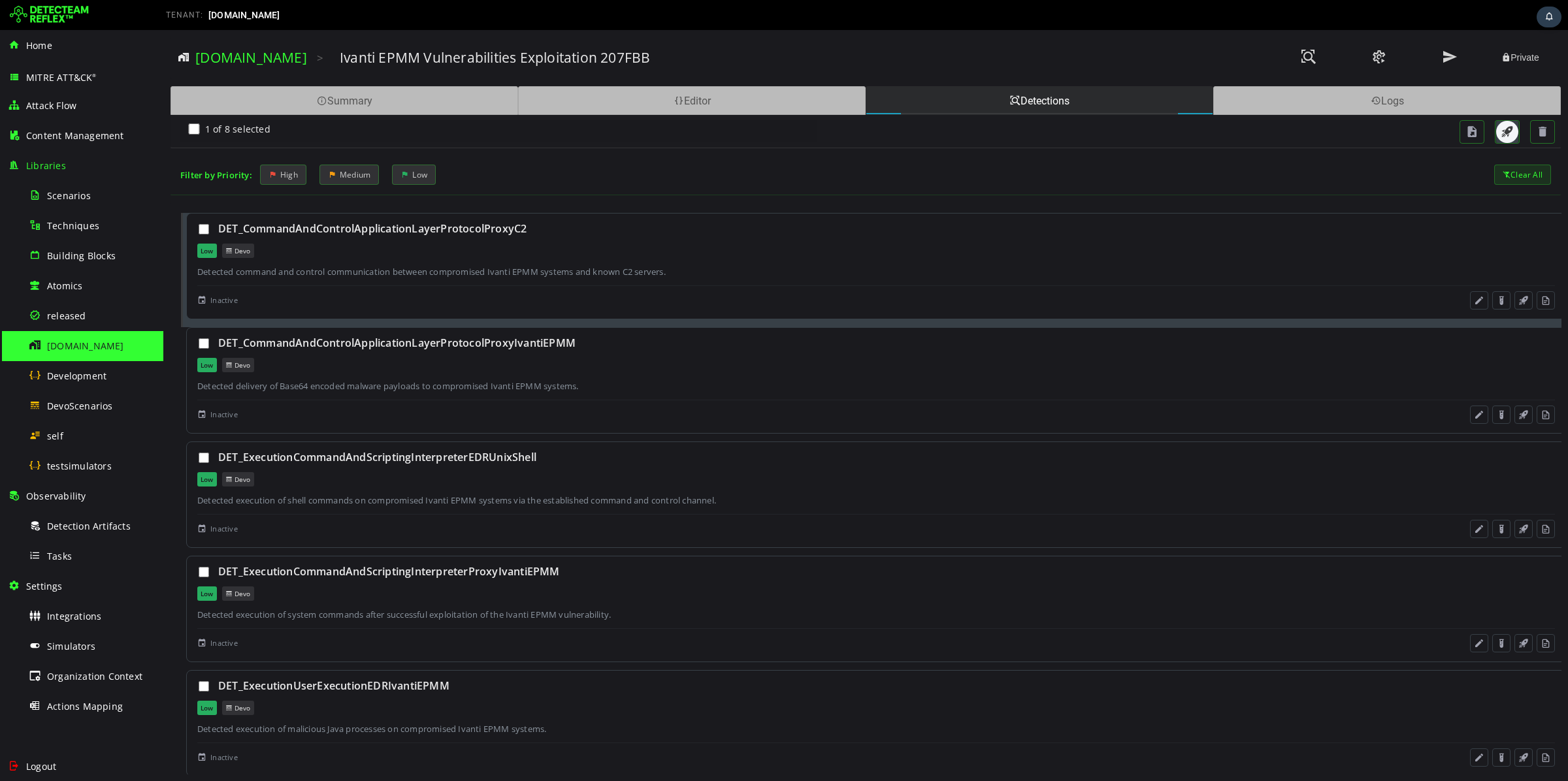
click at [1498, 139] on button "button" at bounding box center [1507, 132] width 22 height 22
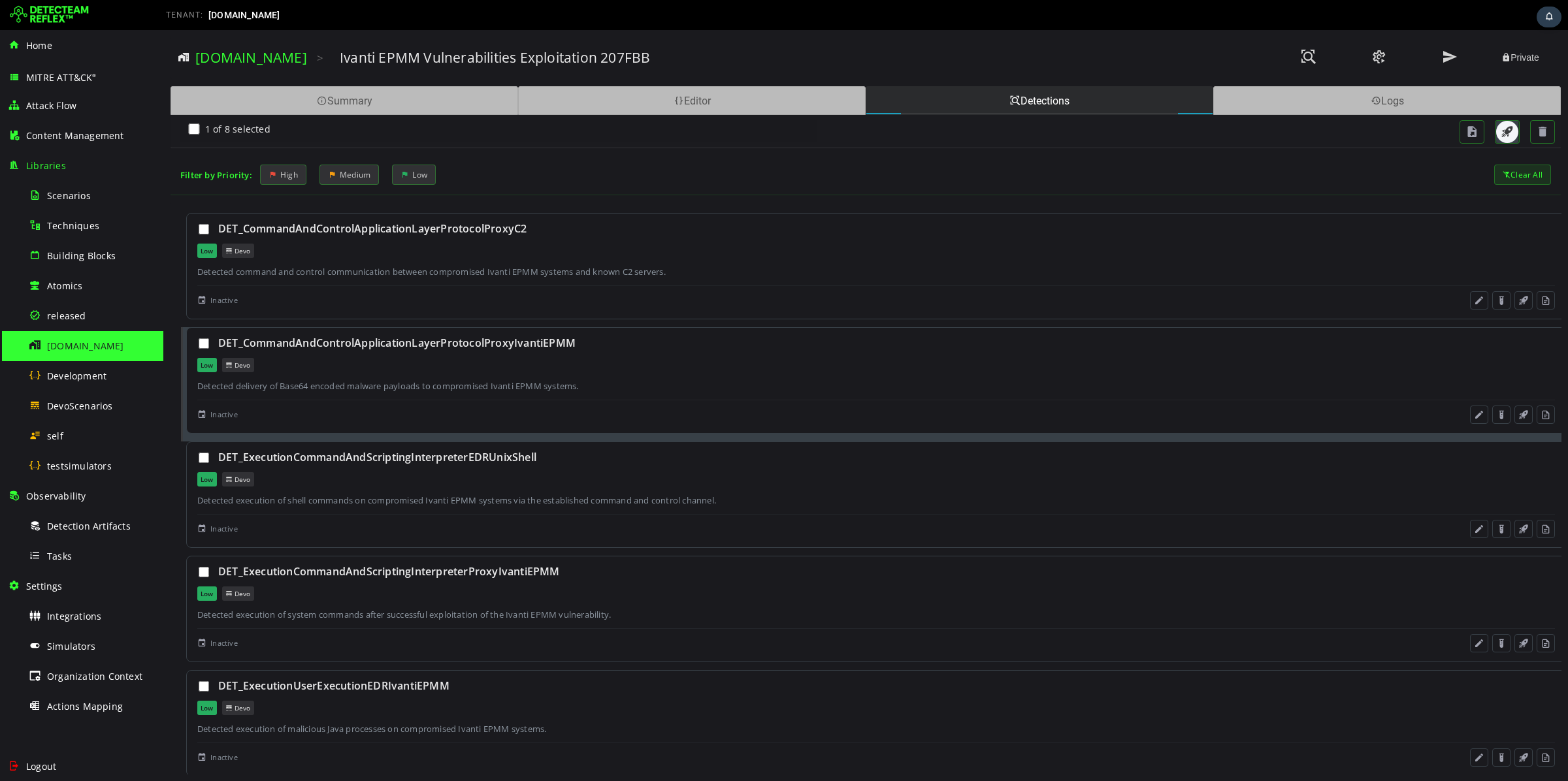
click at [1514, 135] on span "button" at bounding box center [1507, 132] width 13 height 13
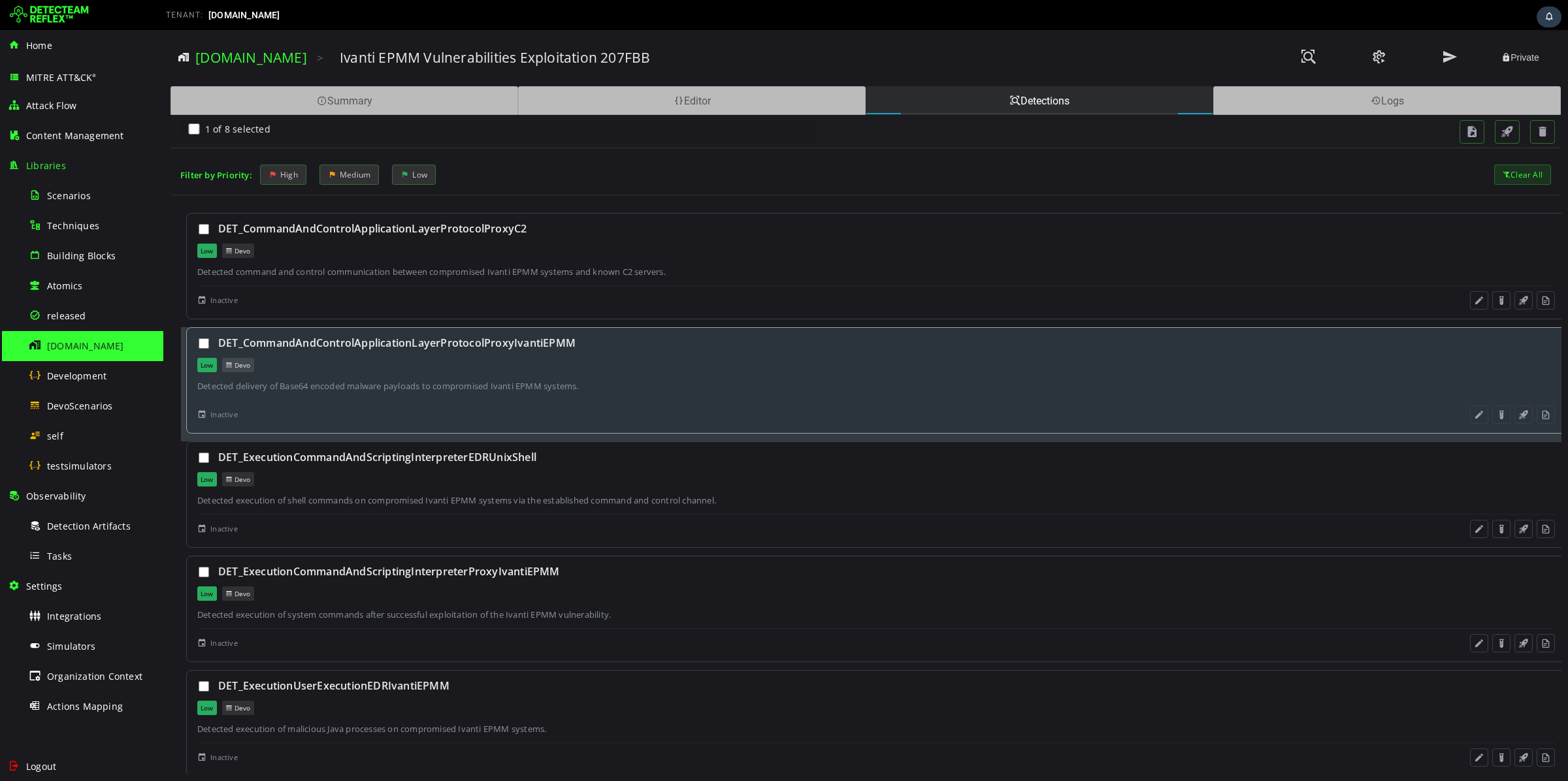
click at [385, 346] on div "DET_CommandAndControlApplicationLayerProtocolProxyIvantiEPMM" at bounding box center [887, 342] width 1337 height 15
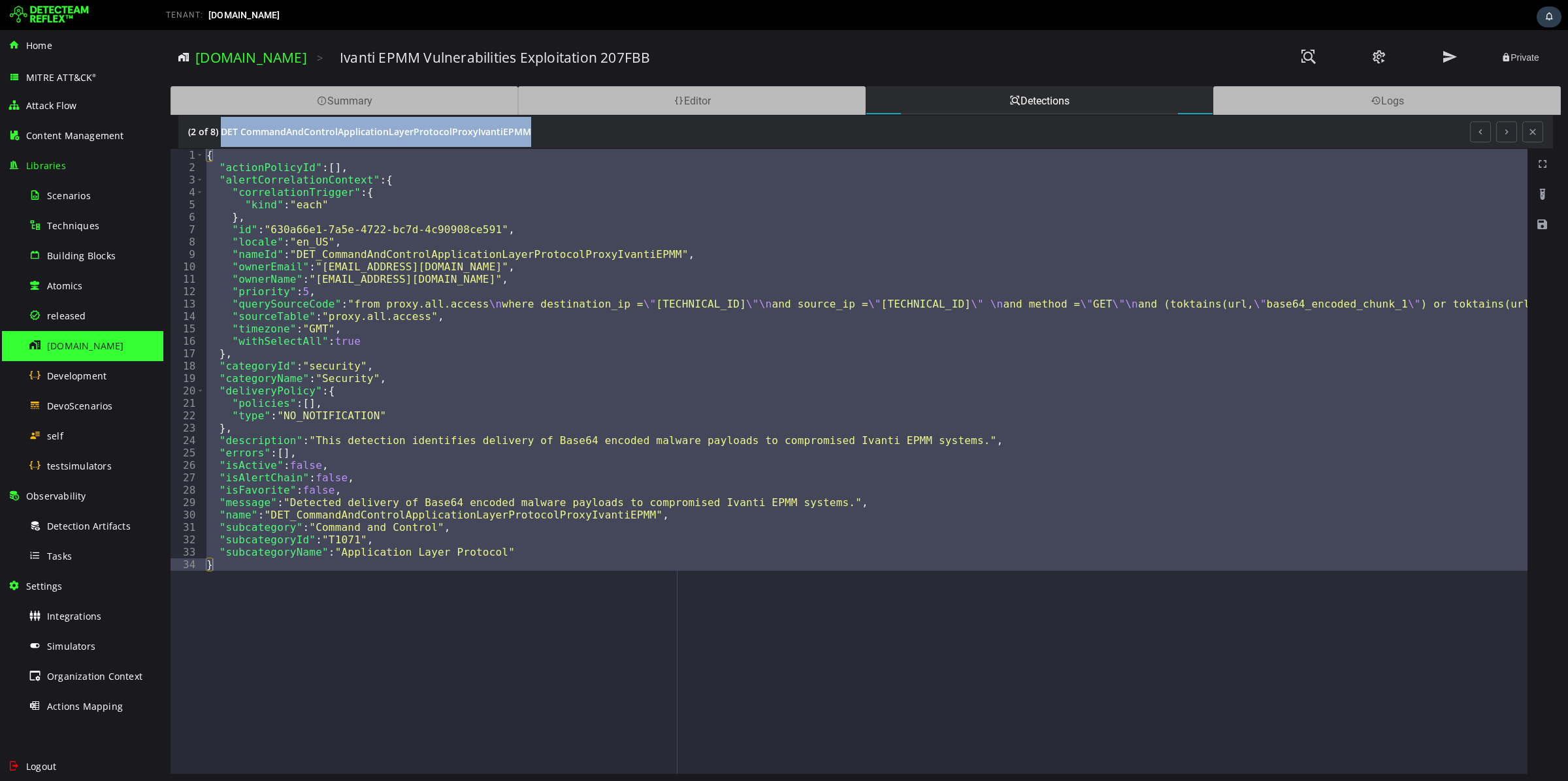
drag, startPoint x: 558, startPoint y: 128, endPoint x: 222, endPoint y: 132, distance: 336.0
click at [222, 132] on div "(2 of 8) DET CommandAndControlApplicationLayerProtocolProxyIvantiEPMM" at bounding box center [829, 132] width 1282 height 30
copy div "DET CommandAndControlApplicationLayerProtocolProxyIvantiEPMM"
